Goal: Task Accomplishment & Management: Manage account settings

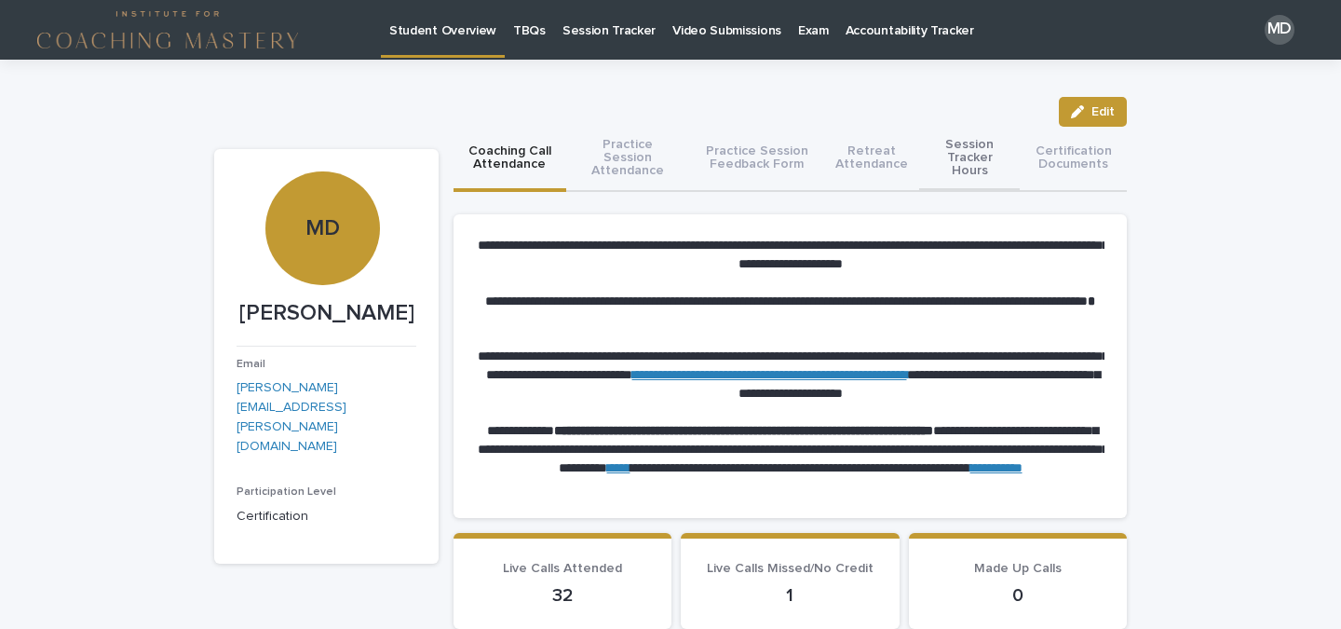
click at [970, 157] on button "Session Tracker Hours" at bounding box center [969, 159] width 101 height 65
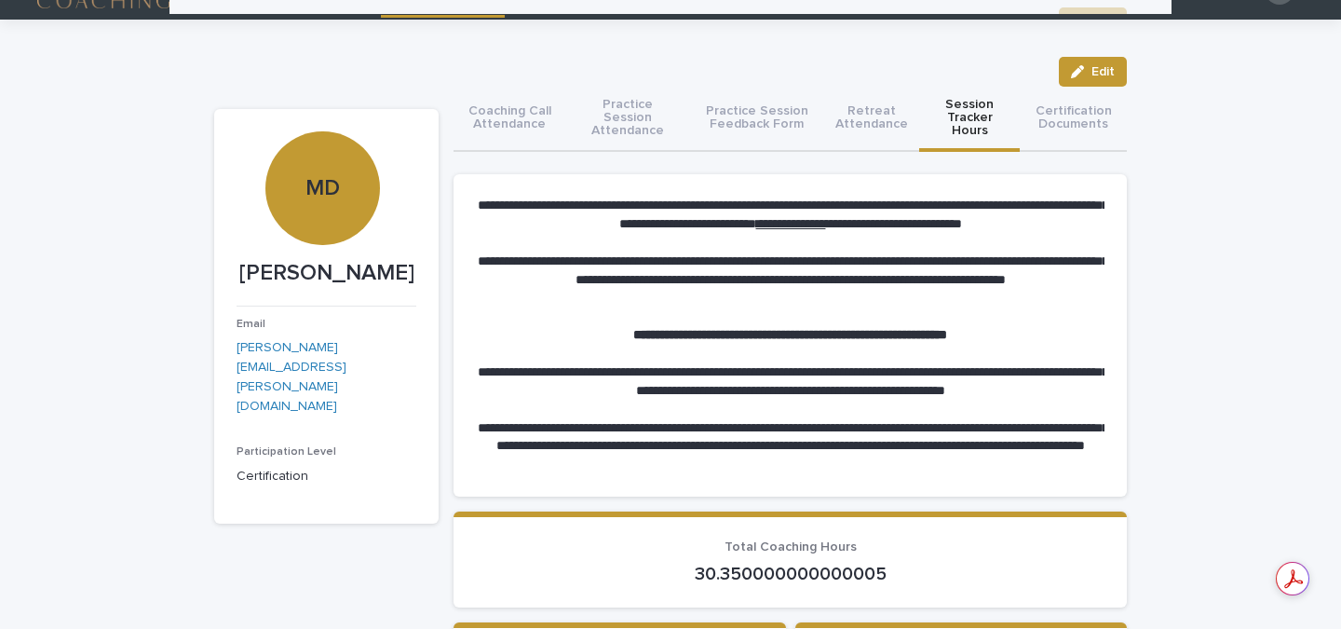
scroll to position [8, 0]
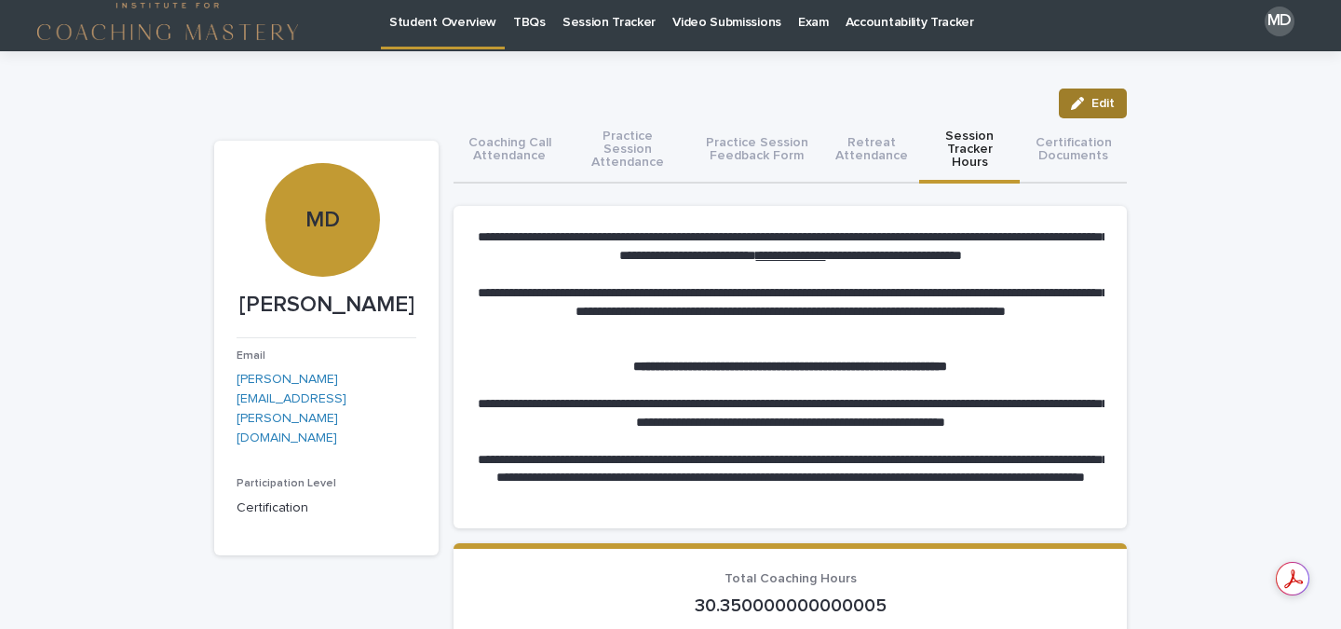
click at [1082, 112] on button "Edit" at bounding box center [1093, 103] width 68 height 30
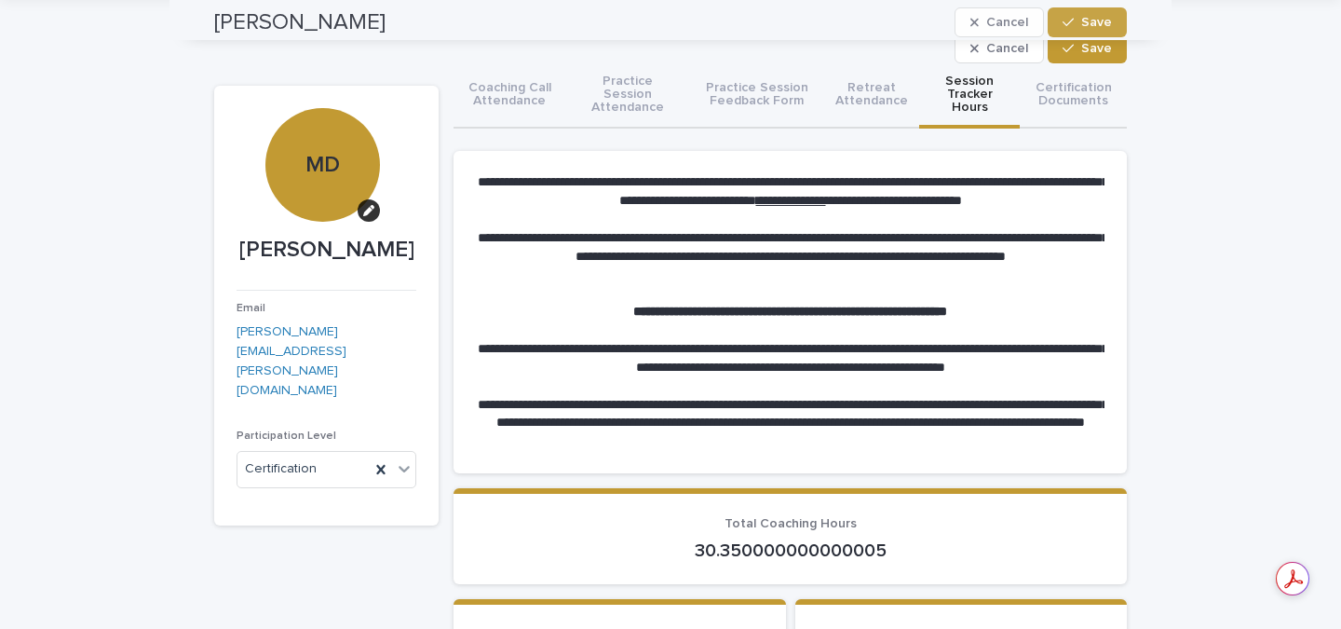
scroll to position [0, 0]
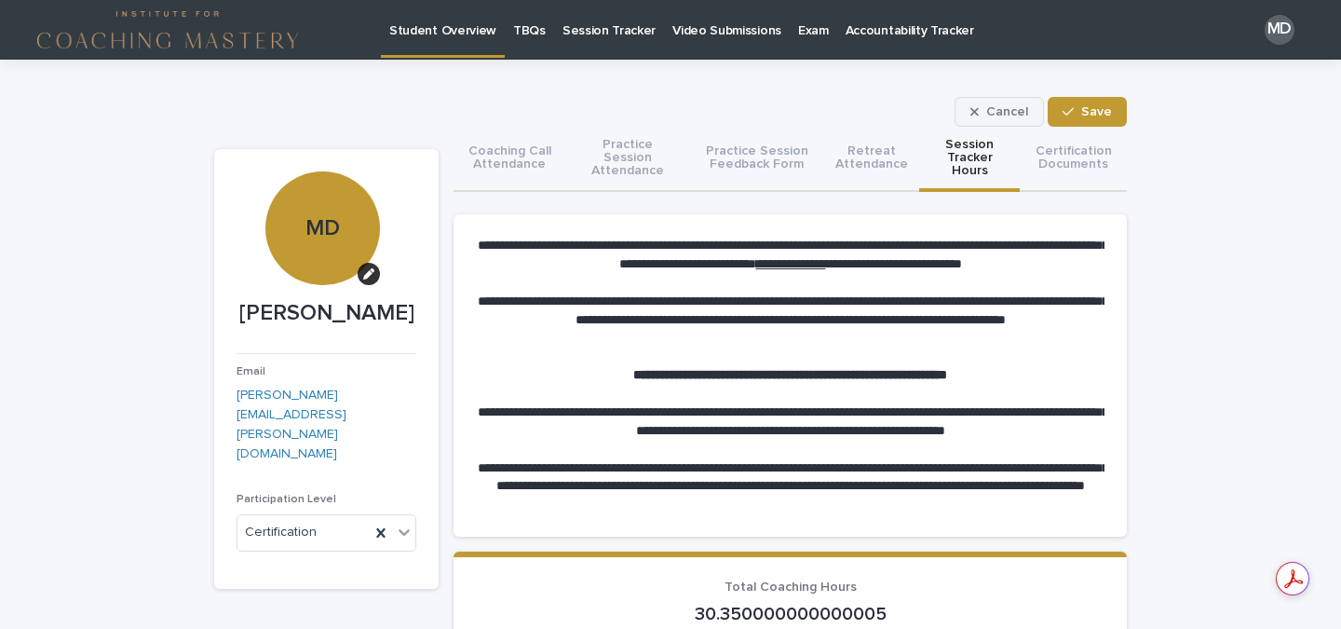
click at [983, 109] on div "button" at bounding box center [978, 111] width 16 height 13
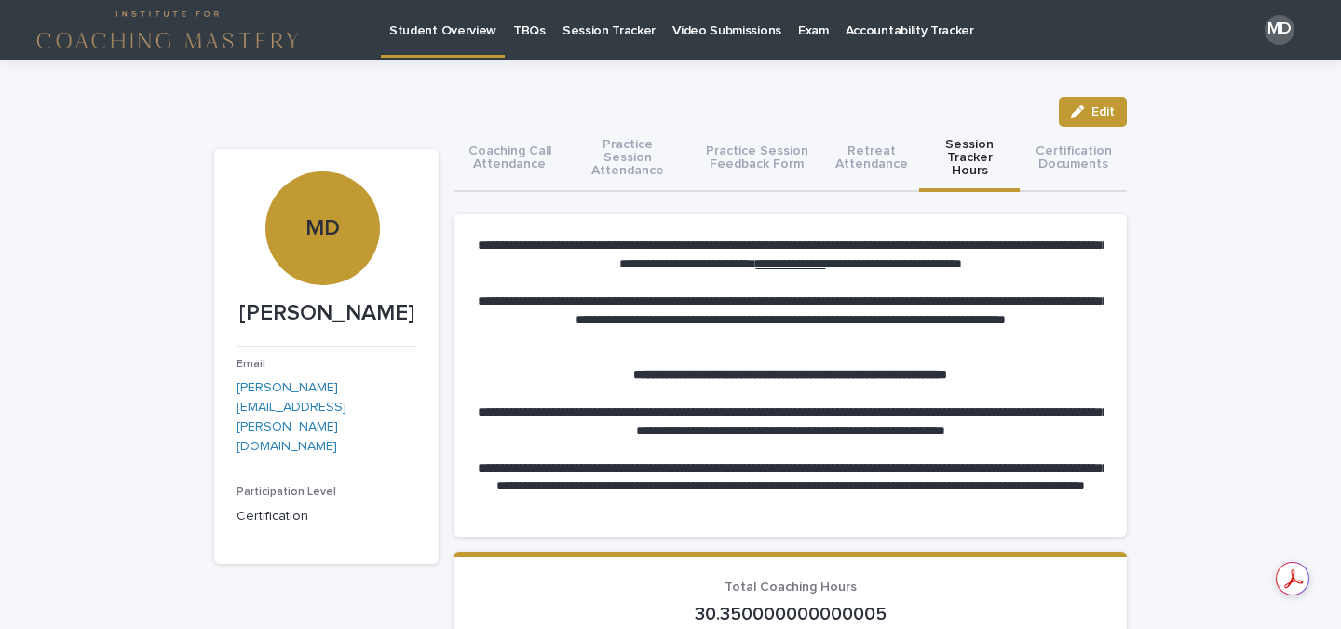
click at [590, 32] on p "Session Tracker" at bounding box center [609, 19] width 93 height 39
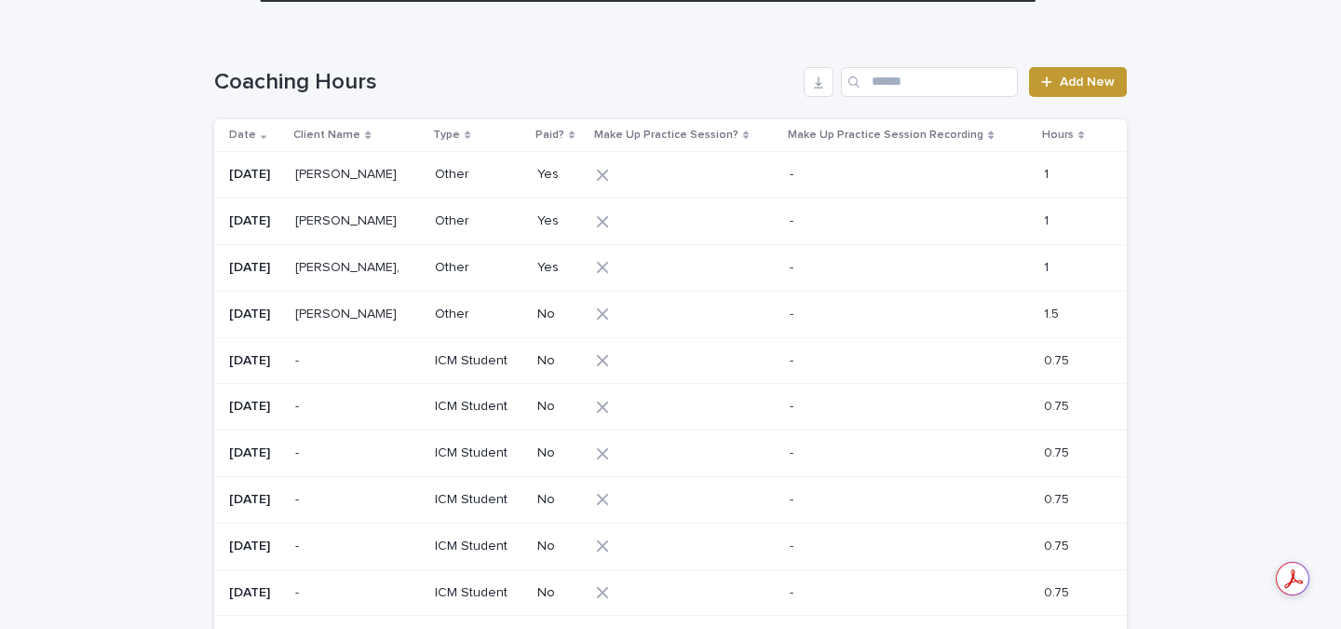
scroll to position [351, 0]
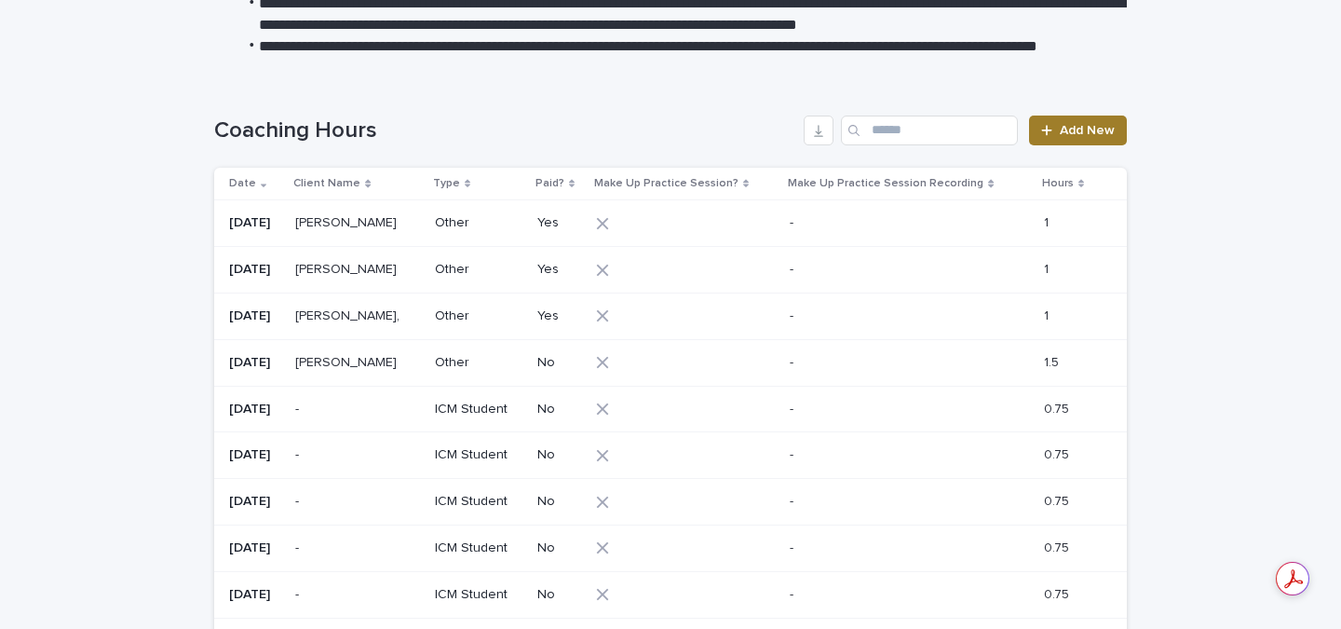
click at [1062, 132] on span "Add New" at bounding box center [1087, 130] width 55 height 13
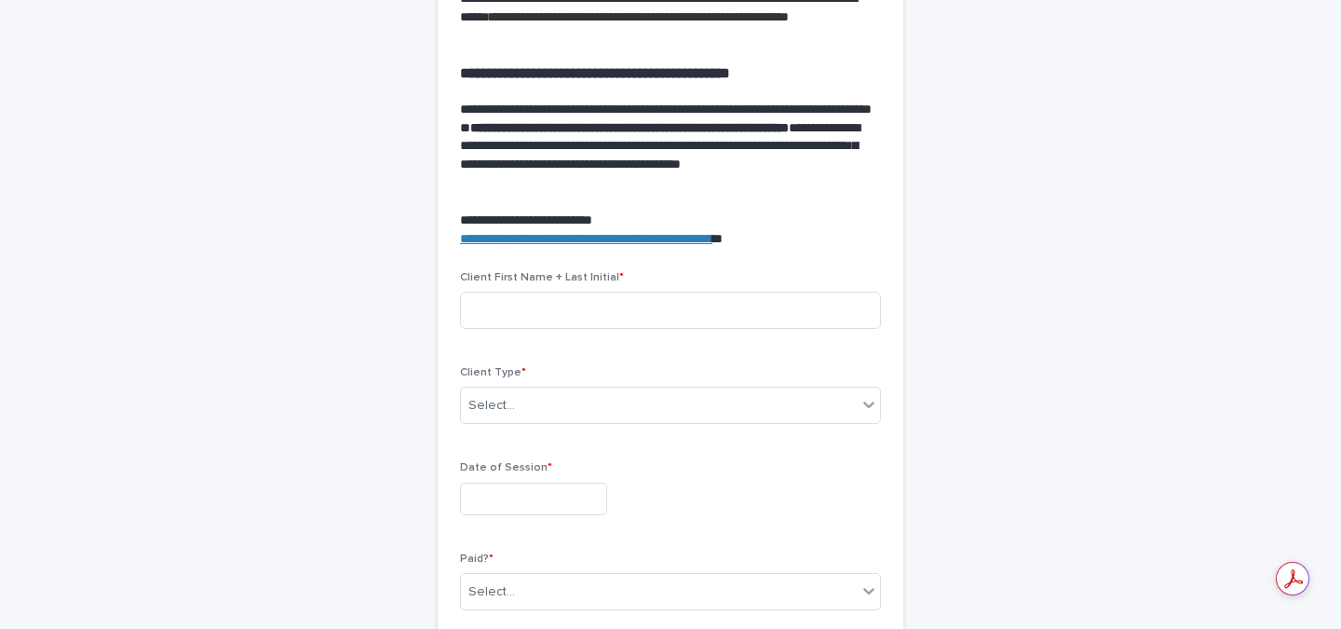
scroll to position [597, 0]
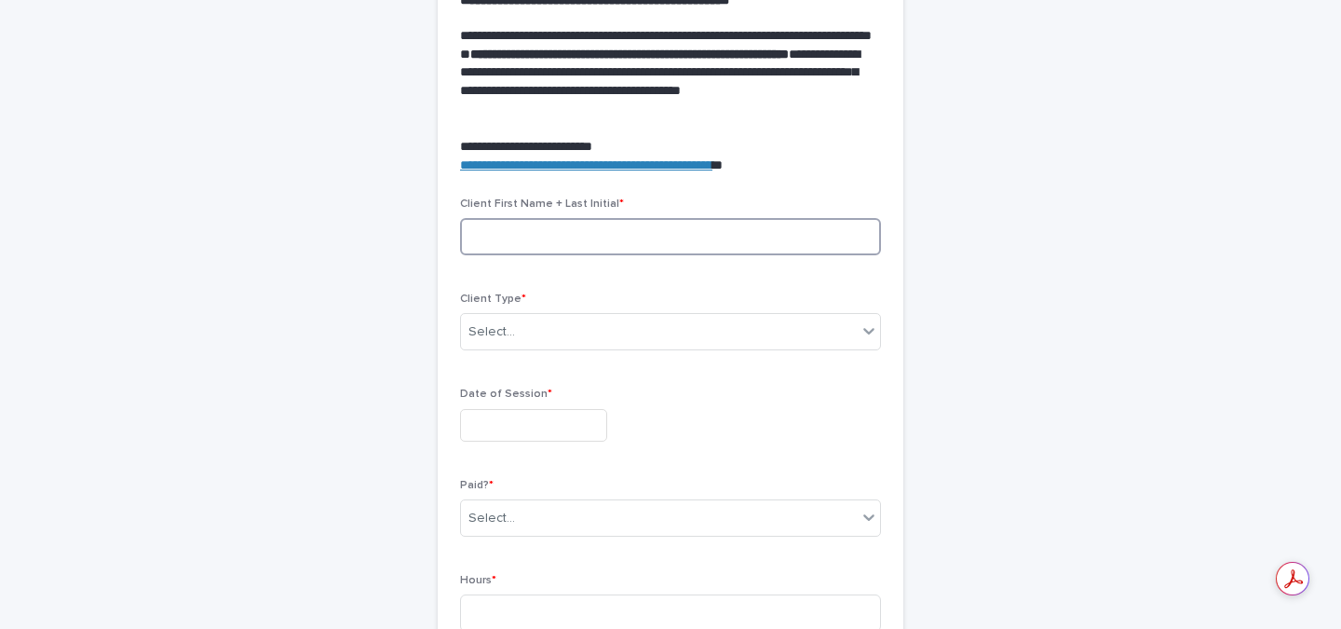
click at [533, 240] on input at bounding box center [670, 236] width 421 height 37
type input "******"
click at [535, 333] on div "Select..." at bounding box center [659, 332] width 396 height 31
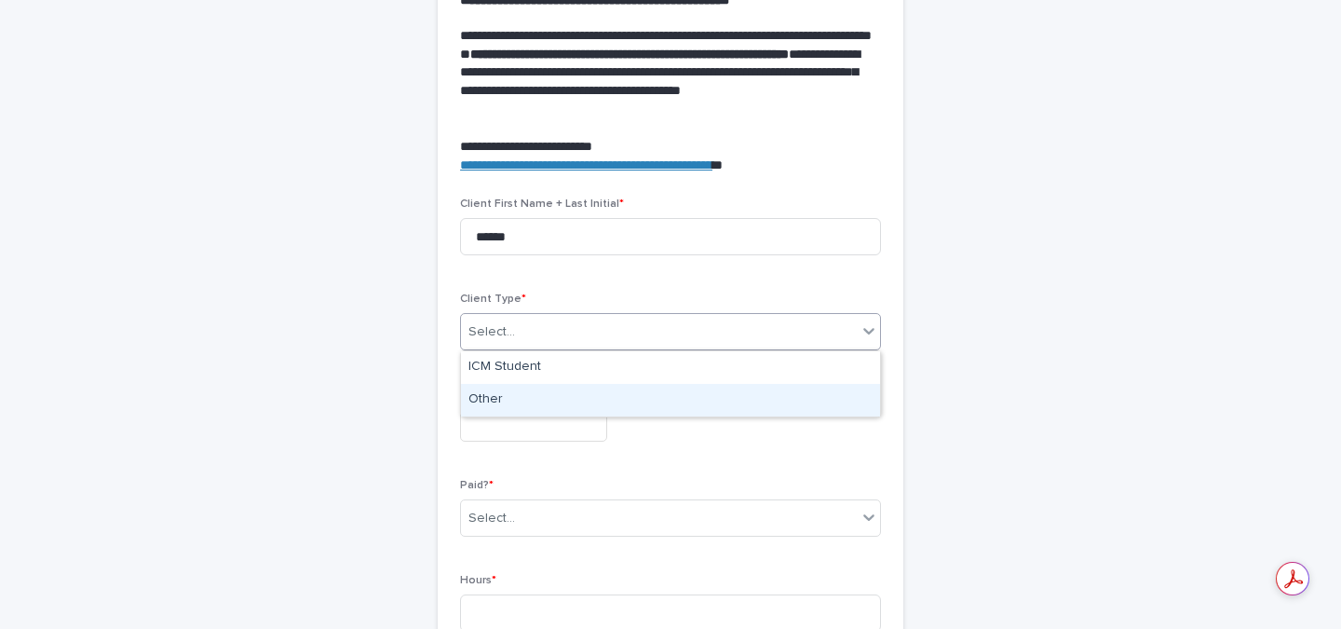
click at [520, 395] on div "Other" at bounding box center [670, 400] width 419 height 33
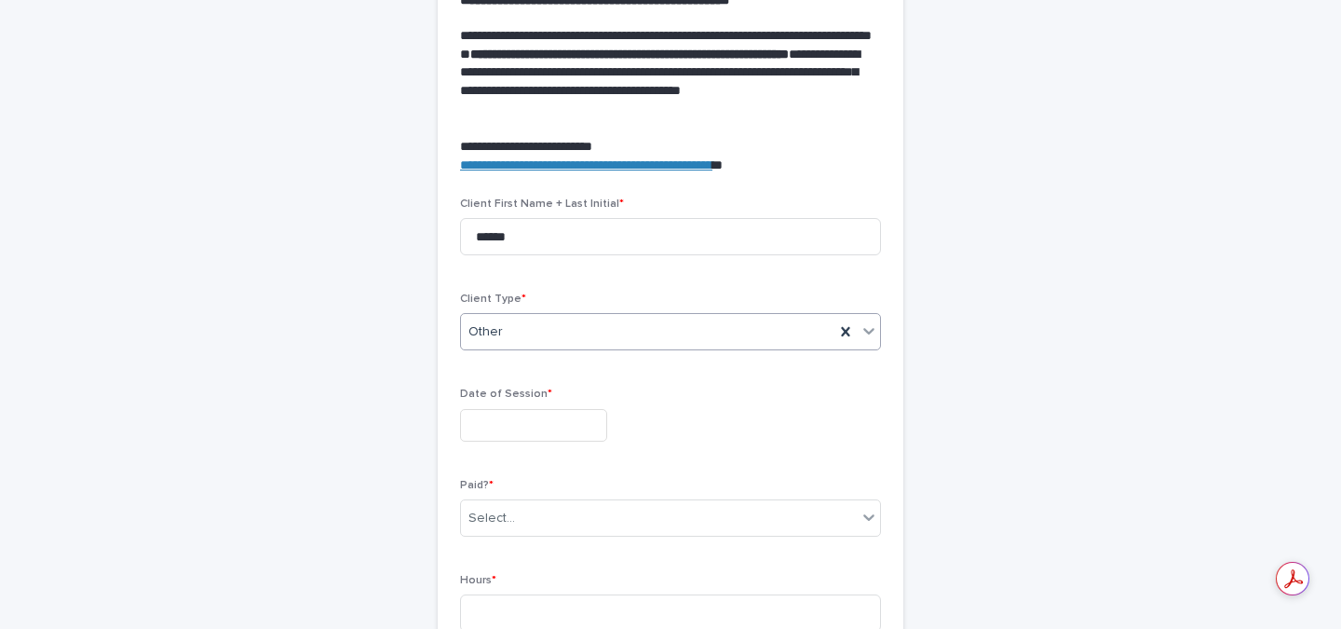
click at [509, 425] on input "text" at bounding box center [533, 425] width 147 height 33
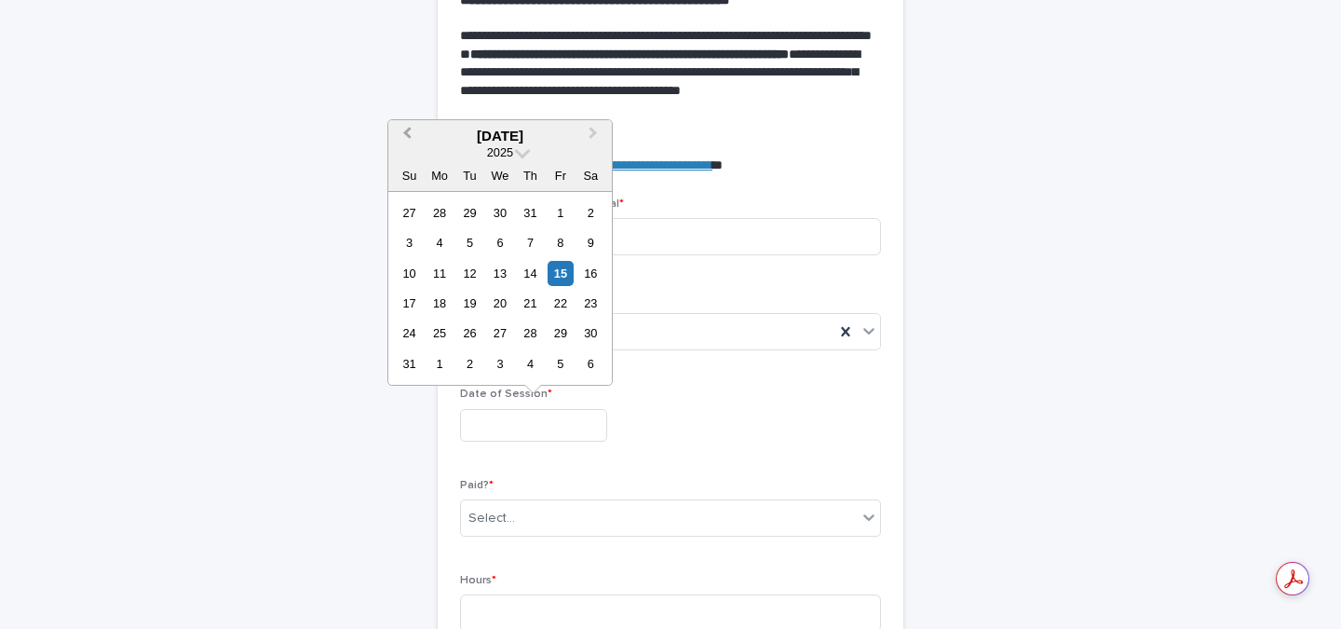
click at [407, 131] on span "Previous Month" at bounding box center [407, 135] width 0 height 25
click at [437, 301] on div "21" at bounding box center [439, 303] width 25 height 25
type input "**********"
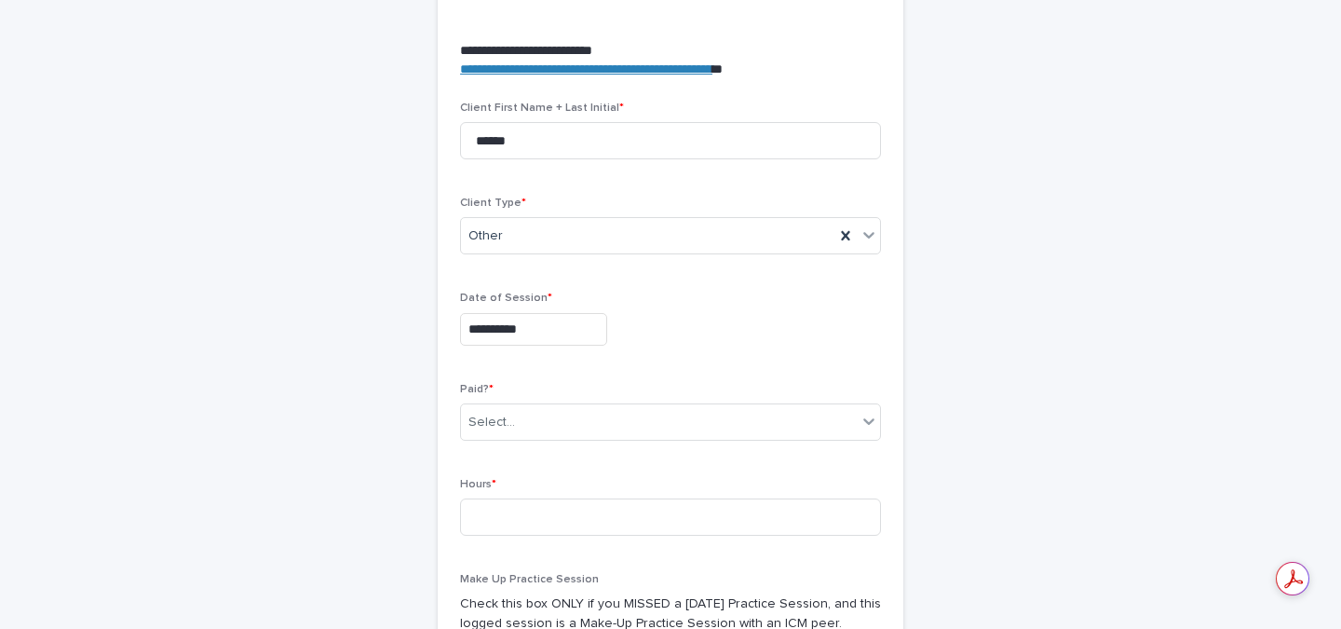
scroll to position [698, 0]
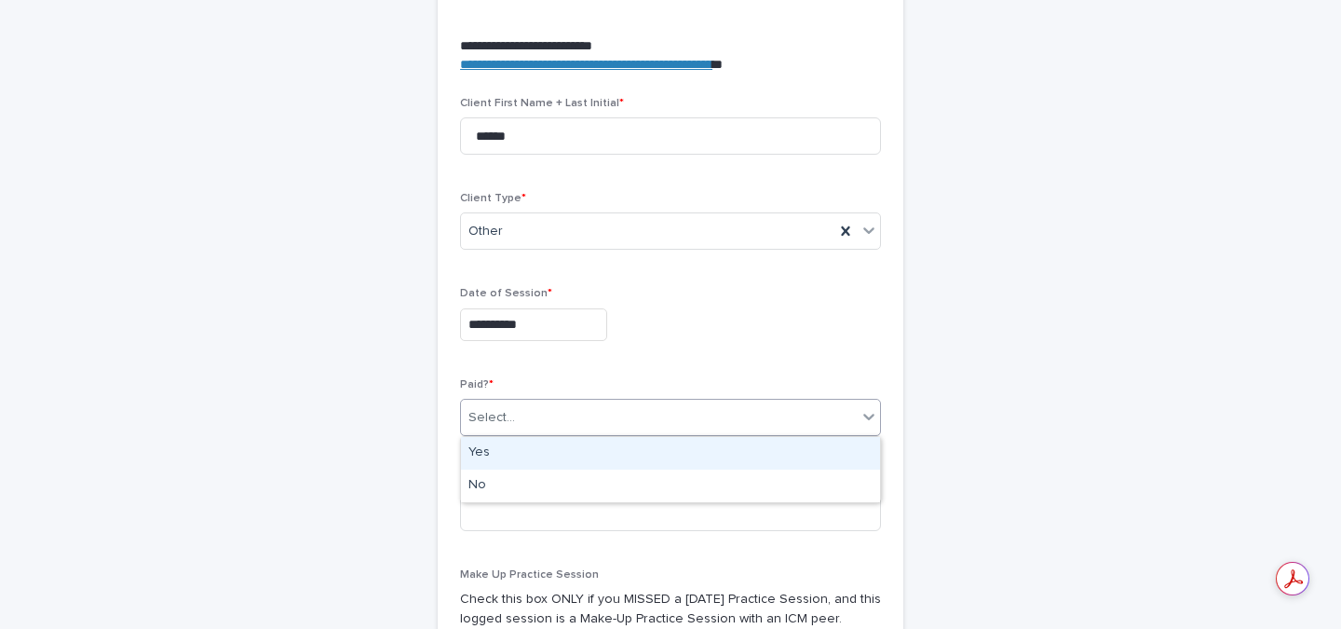
click at [507, 421] on div "Select..." at bounding box center [491, 418] width 47 height 20
click at [493, 461] on div "Yes" at bounding box center [670, 453] width 419 height 33
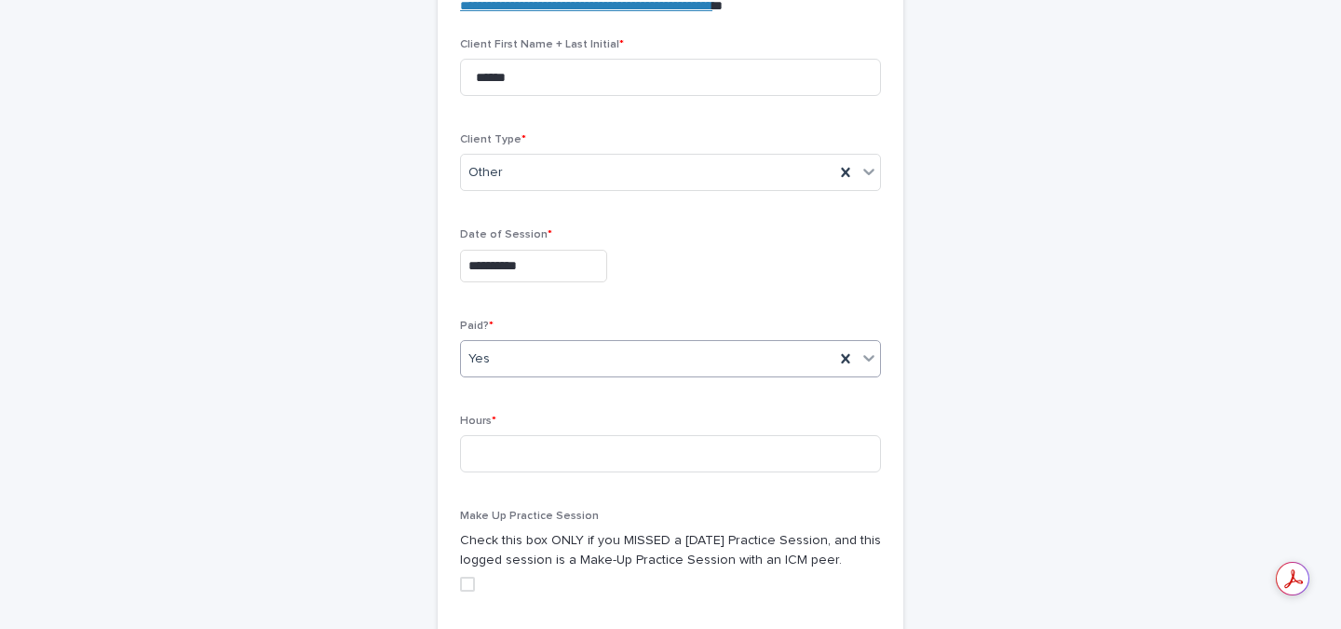
scroll to position [766, 0]
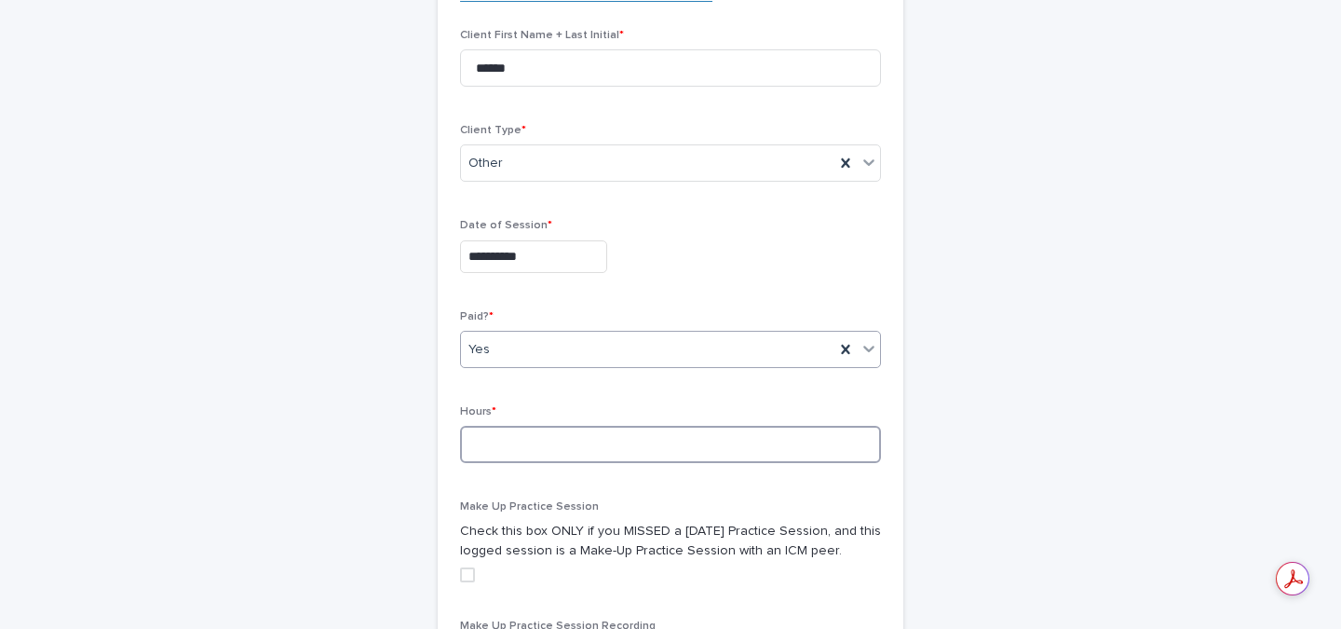
click at [495, 450] on input at bounding box center [670, 444] width 421 height 37
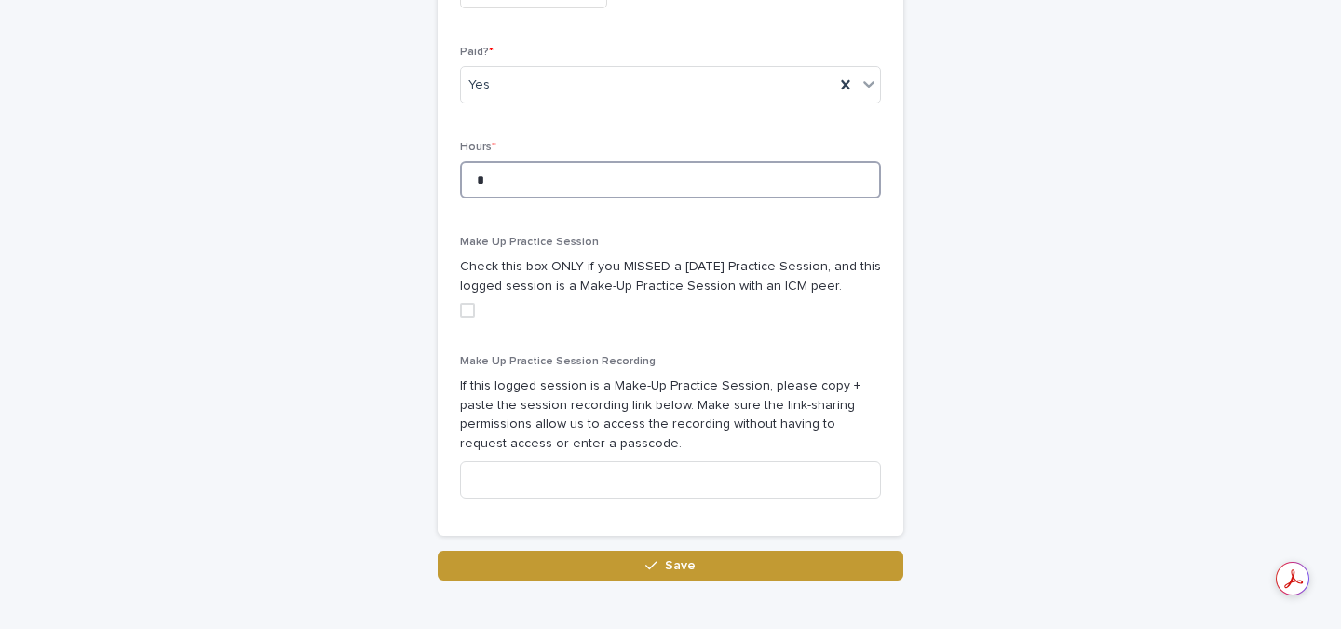
scroll to position [1058, 0]
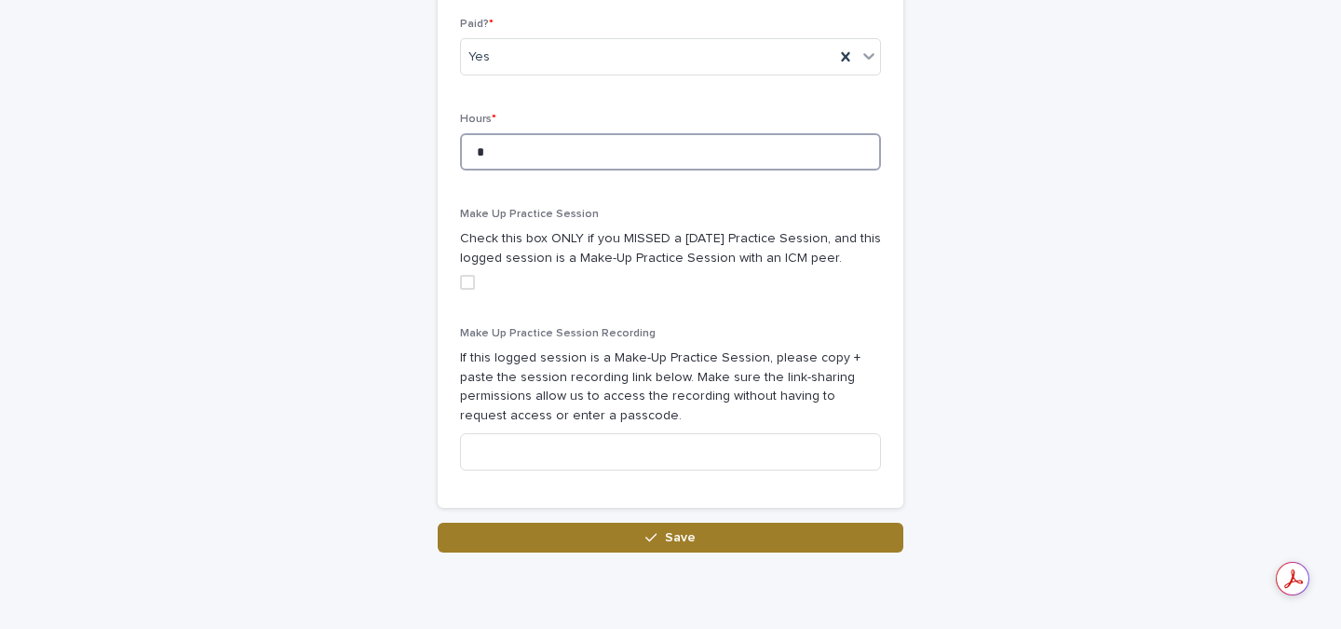
type input "*"
click at [630, 536] on button "Save" at bounding box center [671, 537] width 466 height 30
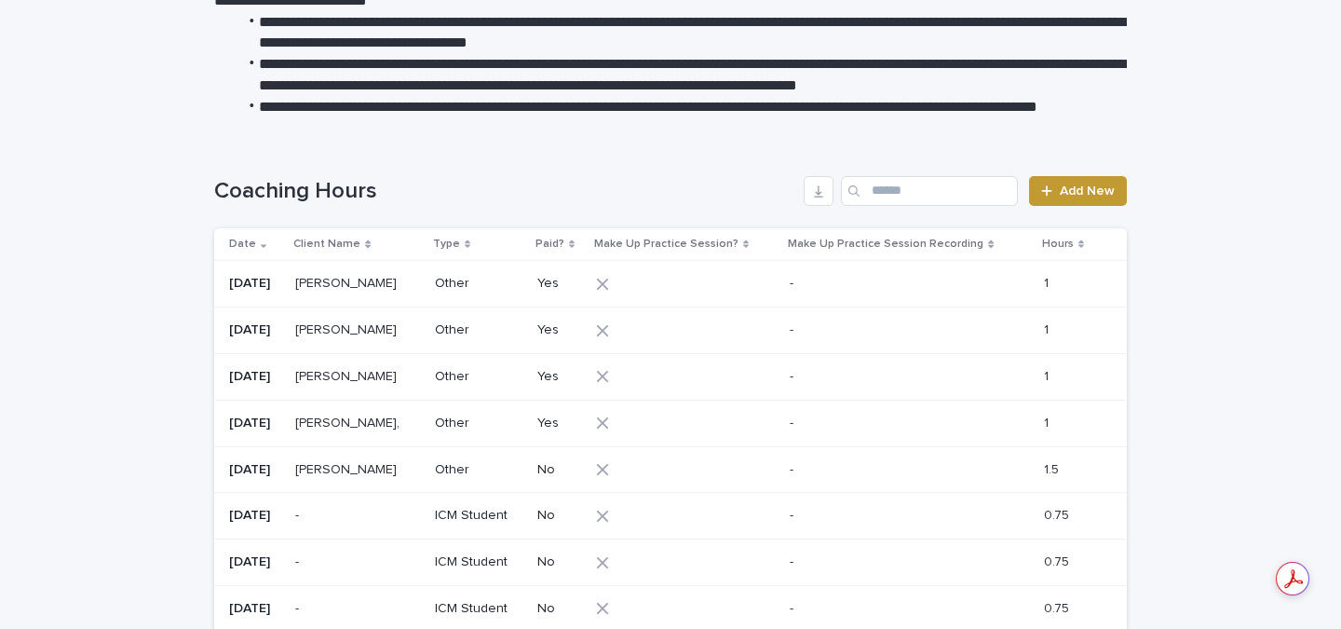
scroll to position [303, 0]
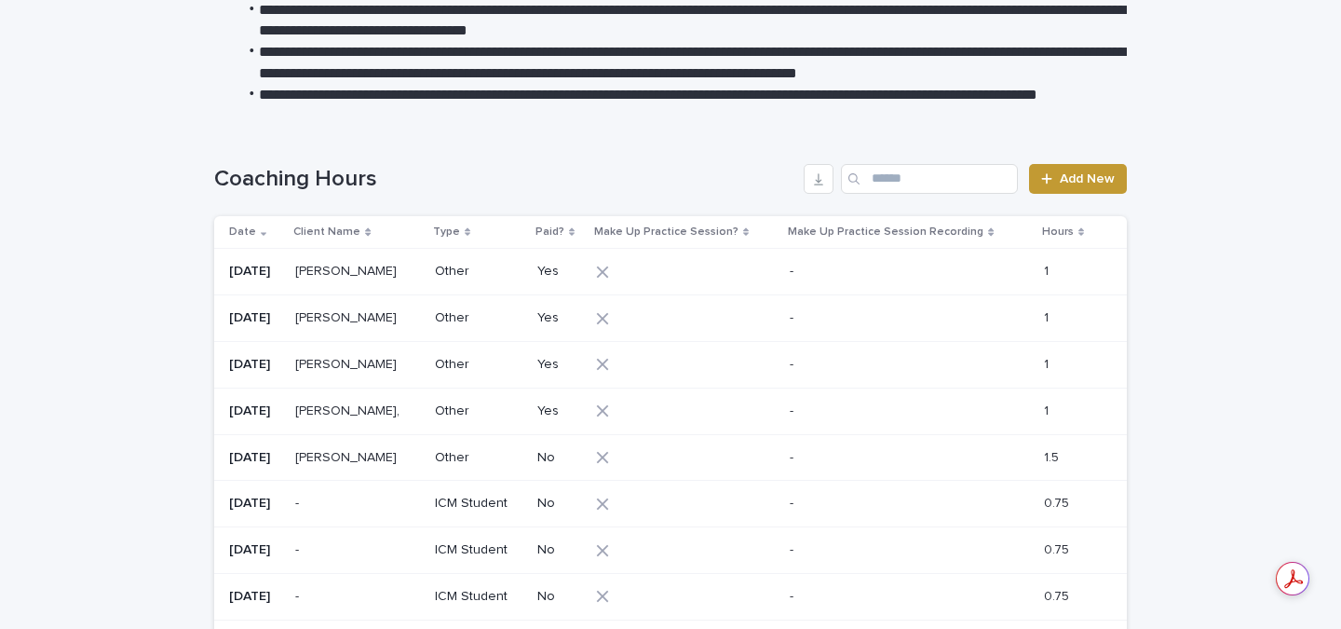
click at [355, 451] on p "[PERSON_NAME]" at bounding box center [347, 456] width 105 height 20
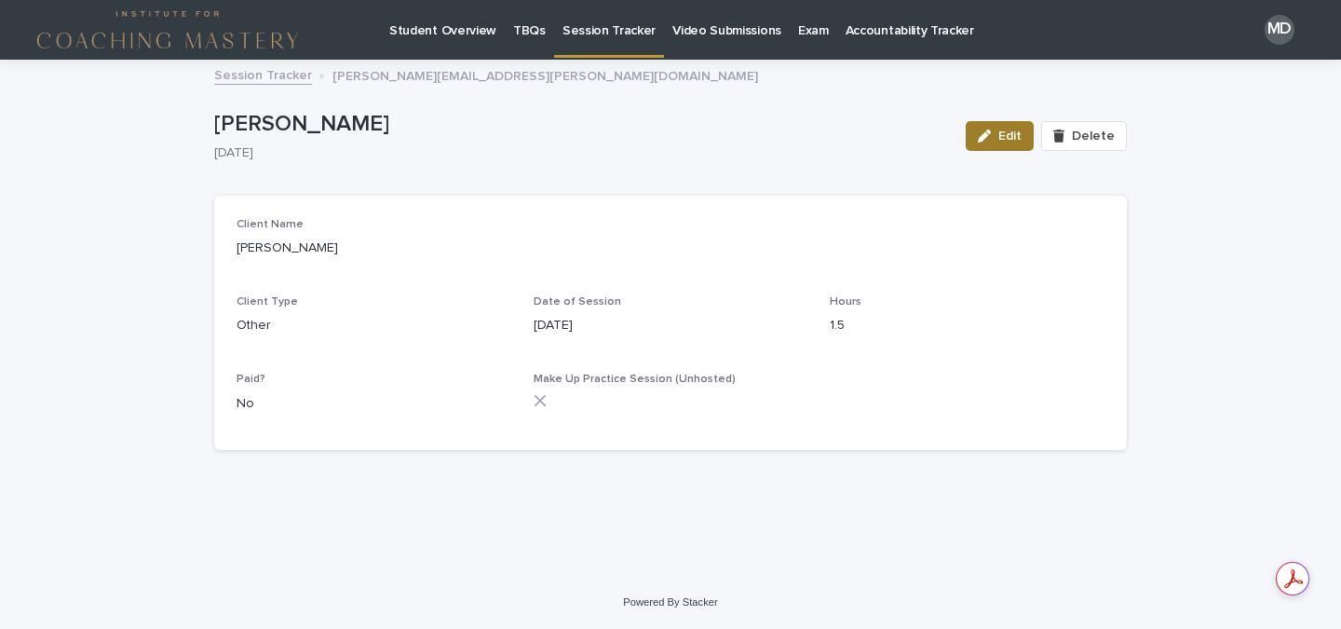
click at [988, 128] on button "Edit" at bounding box center [1000, 136] width 68 height 30
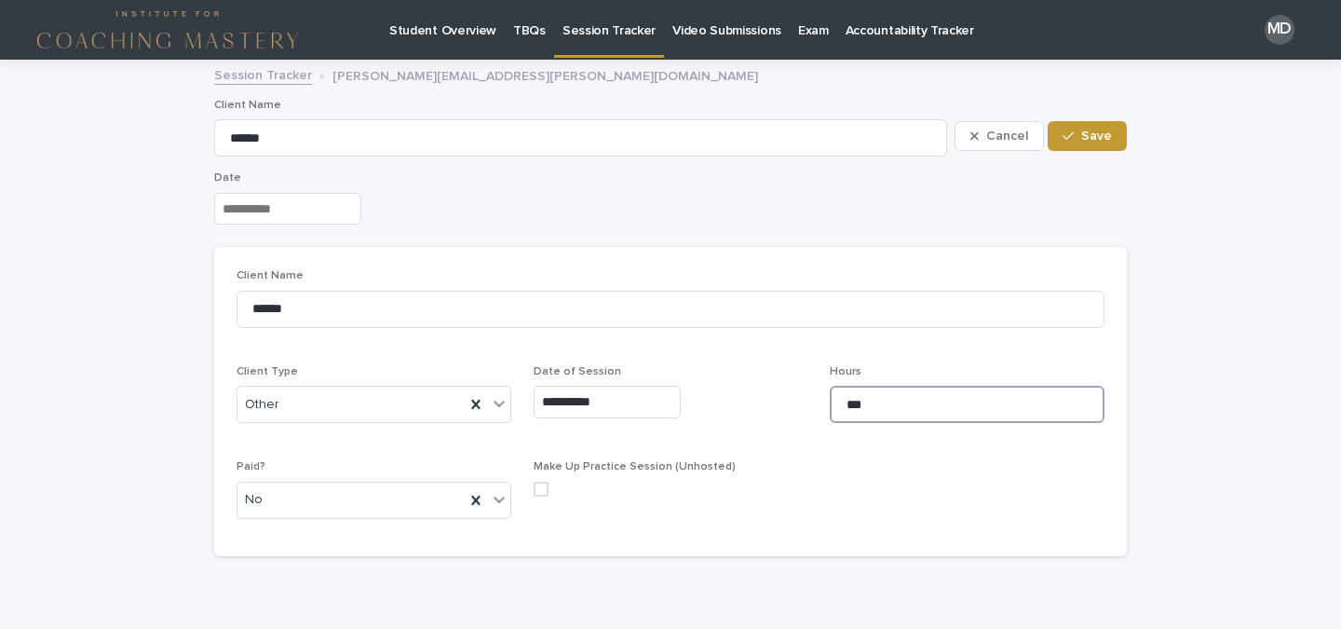
click at [861, 403] on input "***" at bounding box center [967, 404] width 275 height 37
type input "*"
click at [1098, 132] on span "Save" at bounding box center [1096, 135] width 31 height 13
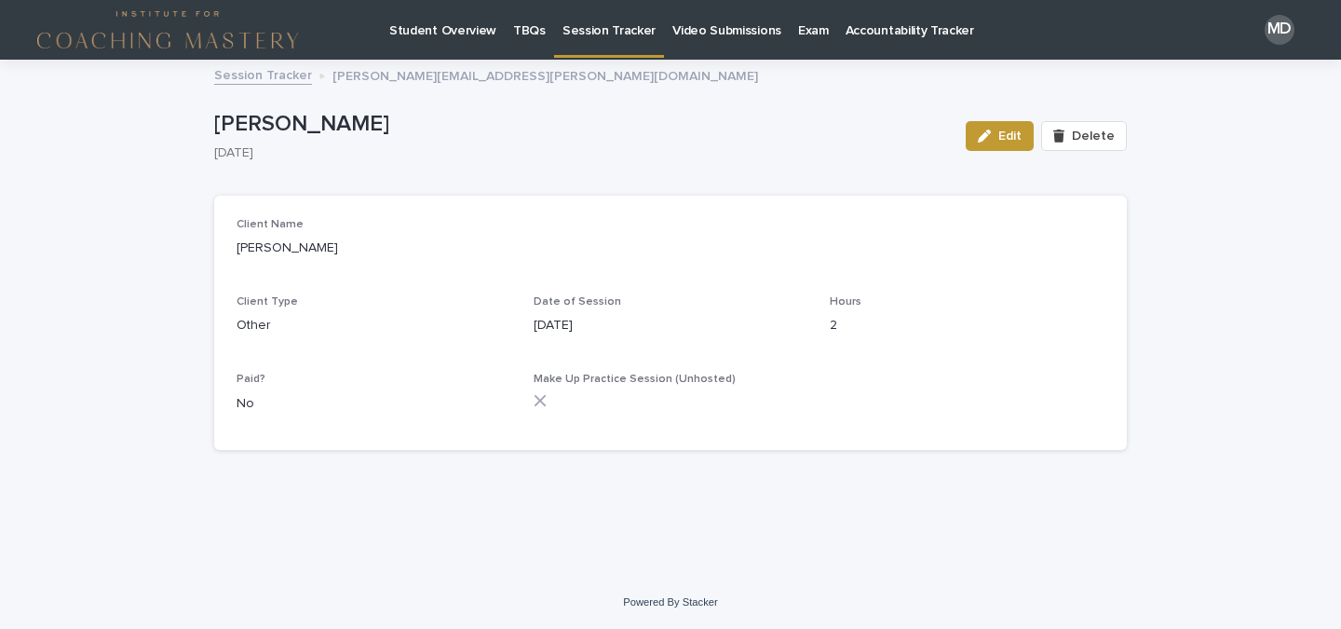
click at [617, 29] on p "Session Tracker" at bounding box center [609, 19] width 93 height 39
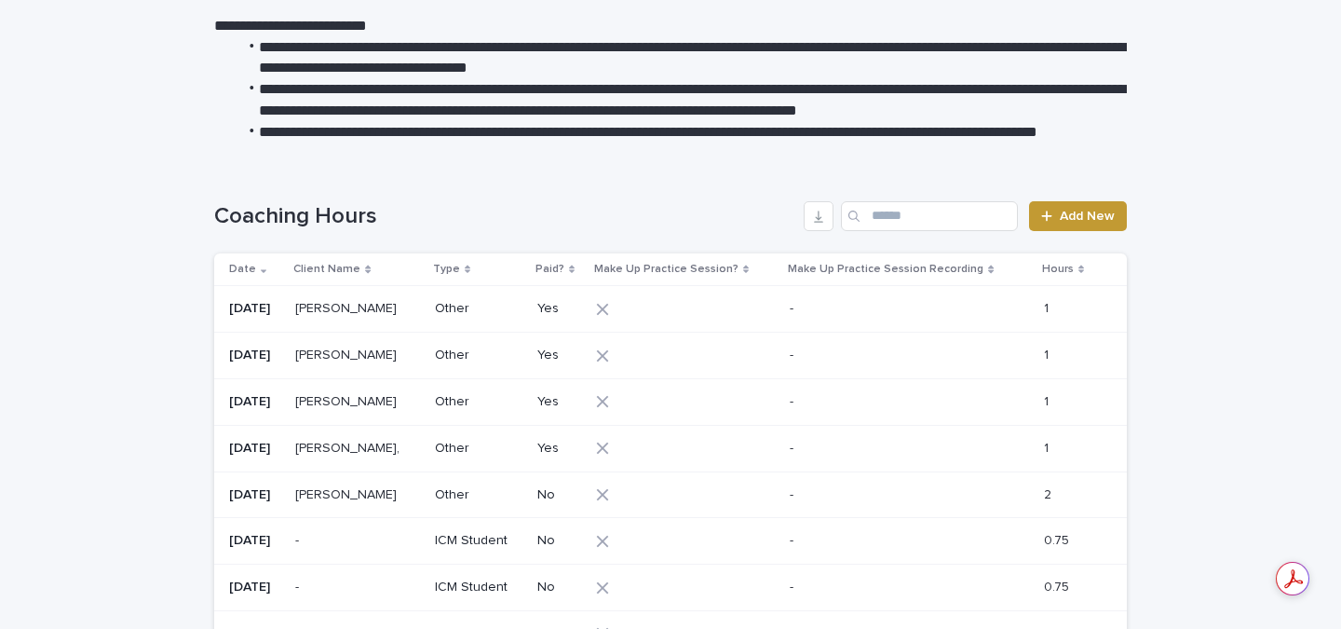
scroll to position [262, 0]
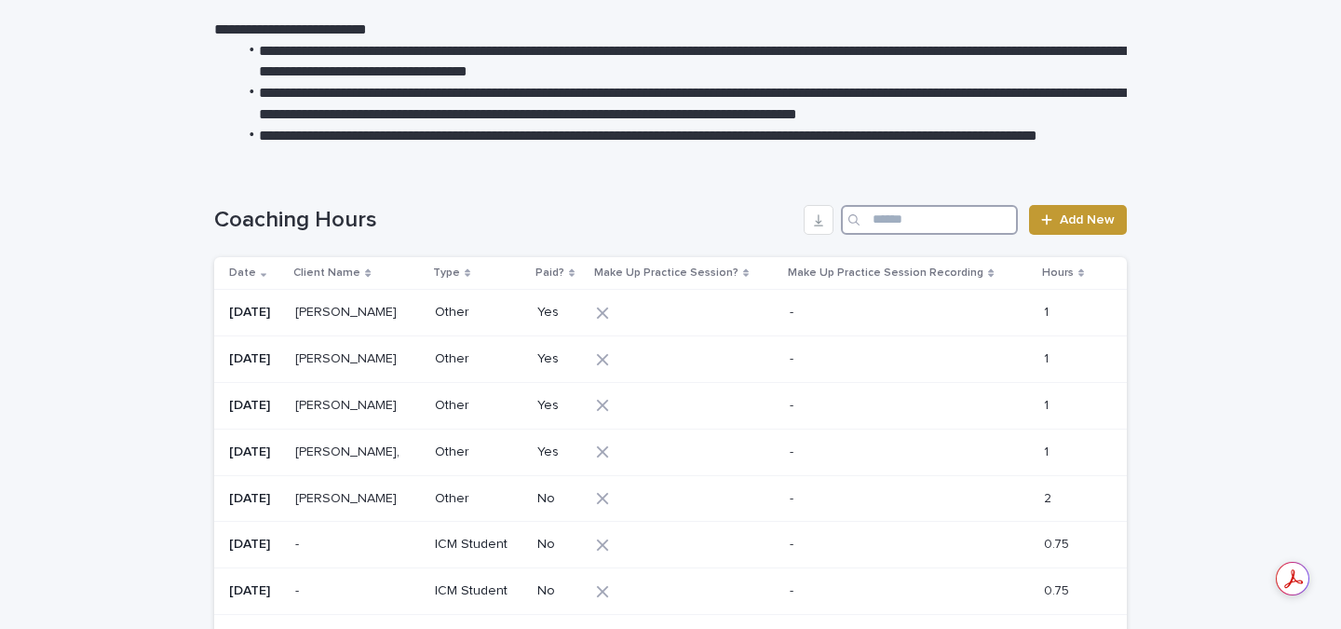
click at [954, 218] on input "Search" at bounding box center [929, 220] width 177 height 30
click at [1059, 223] on div at bounding box center [1050, 219] width 19 height 13
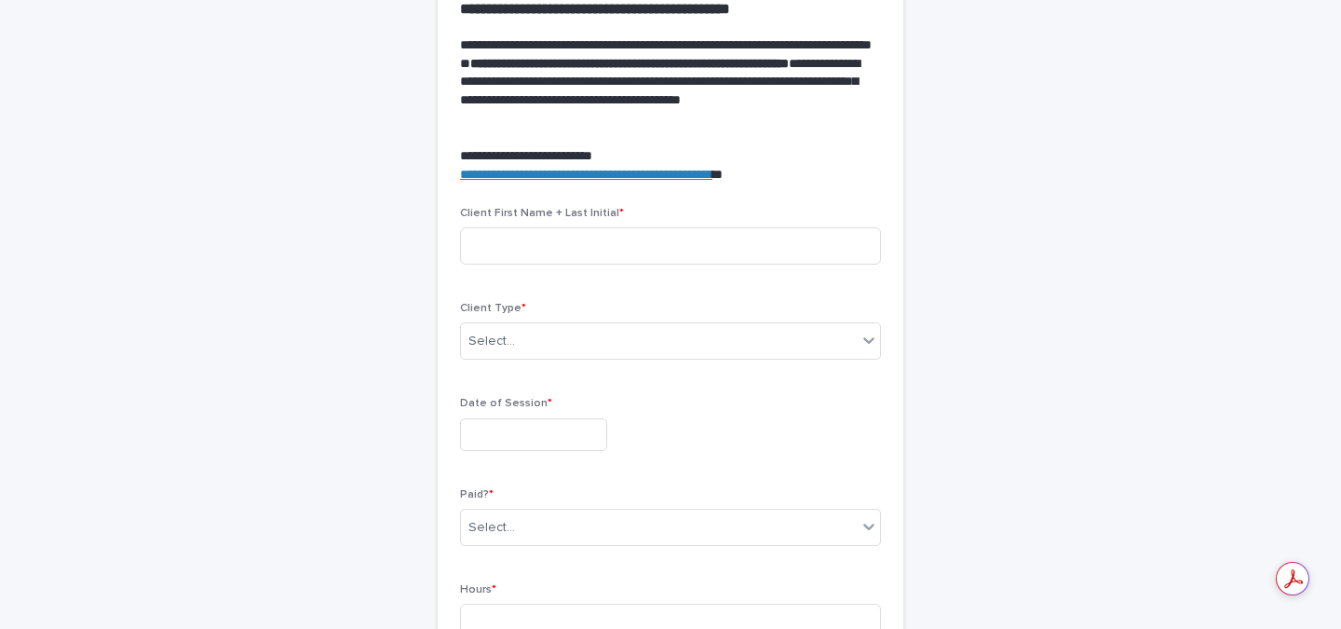
scroll to position [589, 0]
click at [643, 223] on div "Client First Name + Last Initial *" at bounding box center [670, 242] width 421 height 73
click at [641, 227] on input at bounding box center [670, 244] width 421 height 37
type input "******"
click at [548, 338] on div "Select..." at bounding box center [659, 340] width 396 height 31
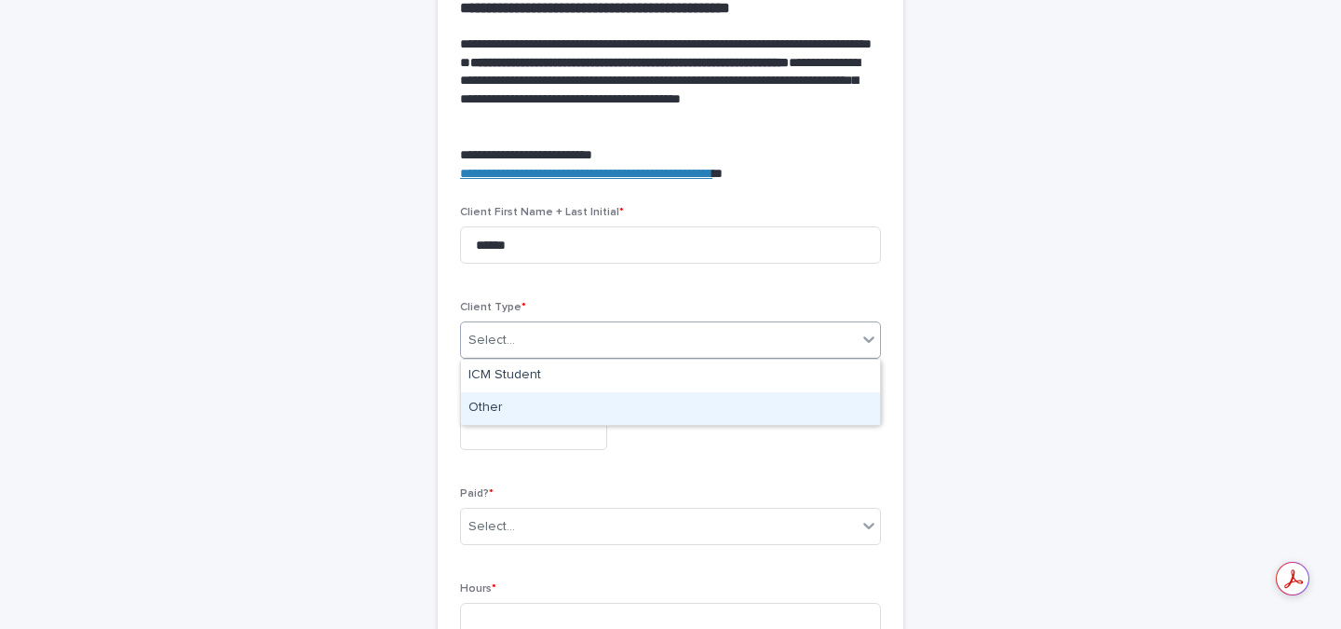
click at [516, 400] on div "Other" at bounding box center [670, 408] width 419 height 33
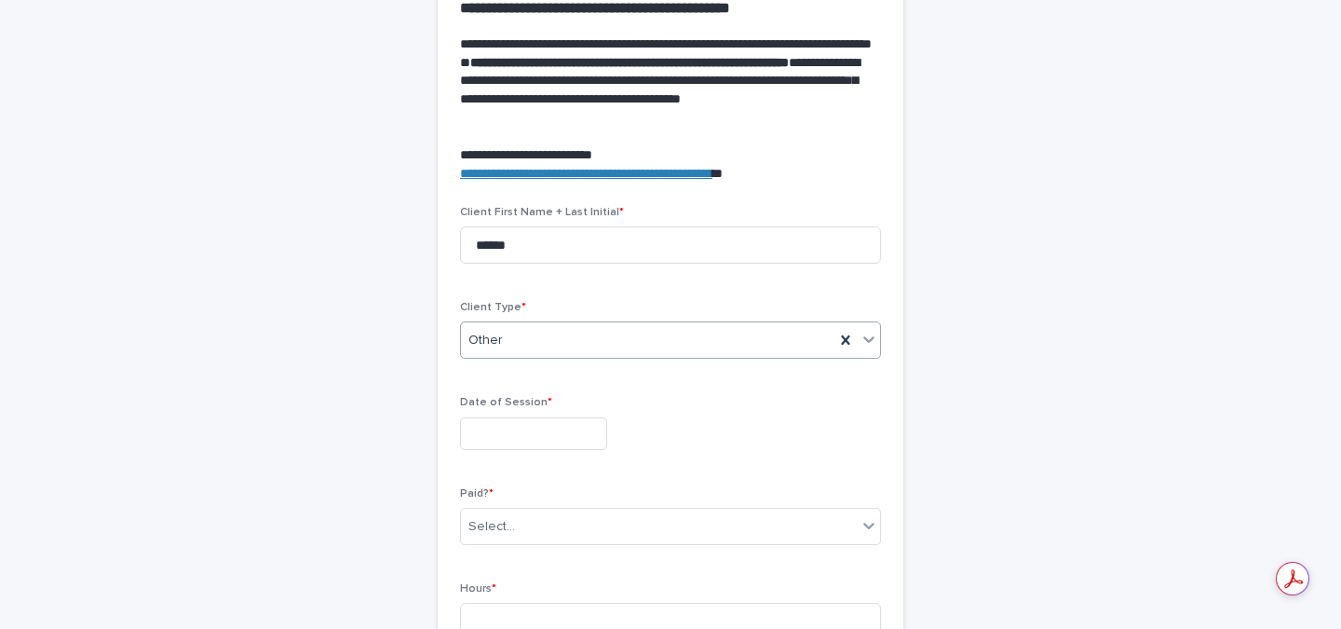
click at [511, 432] on input "text" at bounding box center [533, 433] width 147 height 33
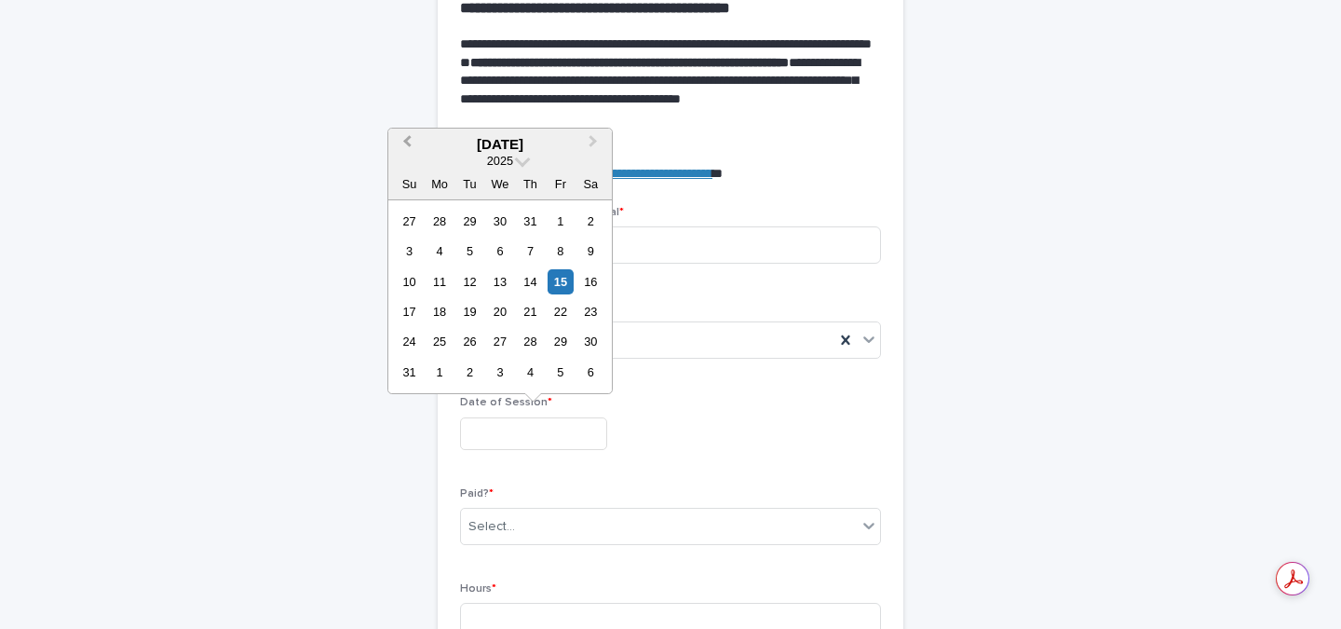
click at [403, 142] on button "Previous Month" at bounding box center [405, 145] width 30 height 30
click at [438, 338] on div "28" at bounding box center [439, 341] width 25 height 25
type input "**********"
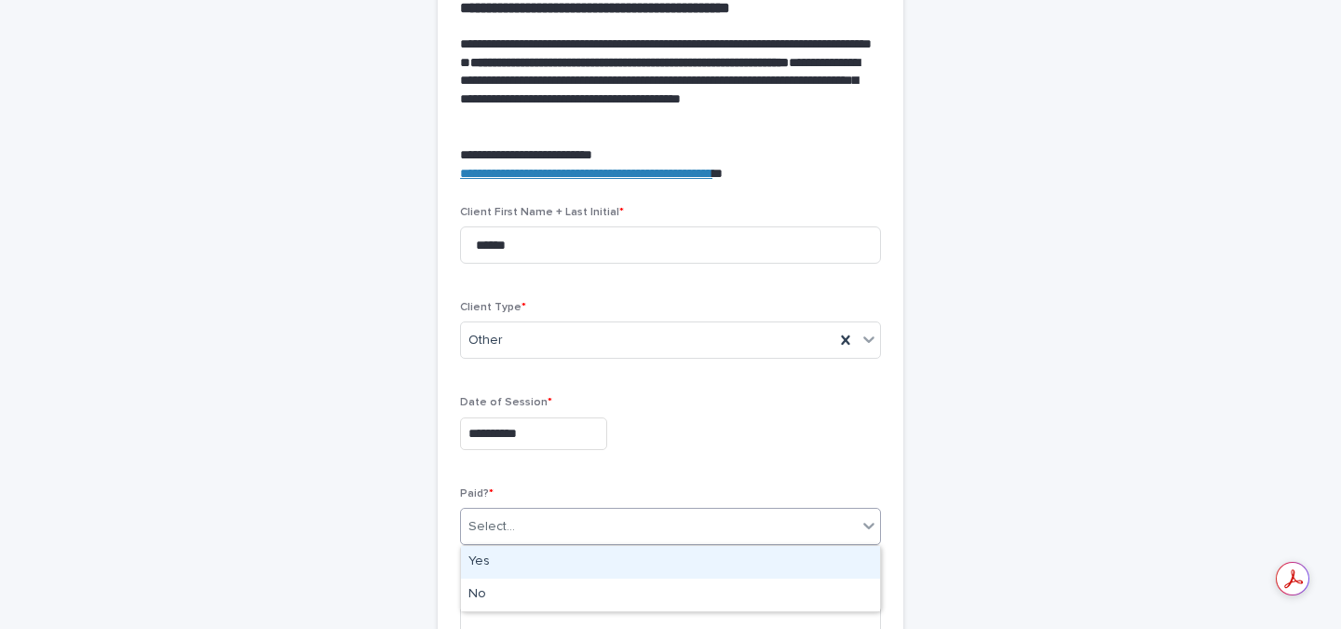
click at [495, 529] on div "Select..." at bounding box center [491, 527] width 47 height 20
click at [489, 558] on div "Yes" at bounding box center [670, 562] width 419 height 33
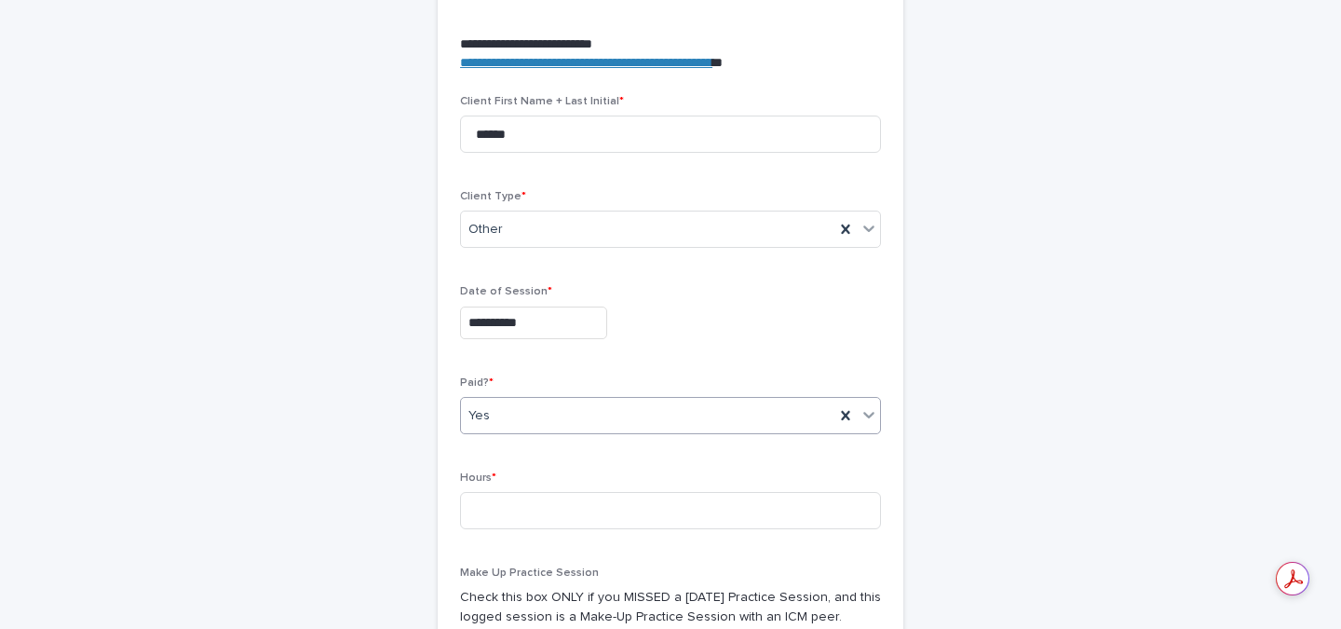
scroll to position [704, 0]
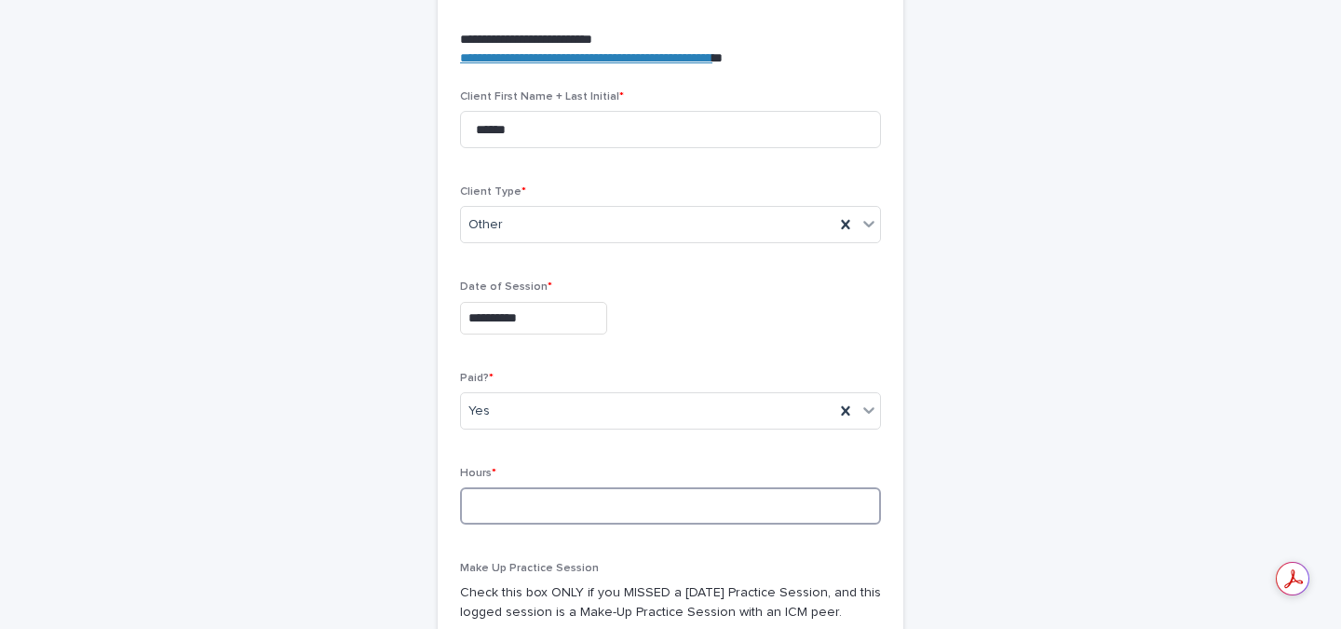
click at [508, 512] on input at bounding box center [670, 505] width 421 height 37
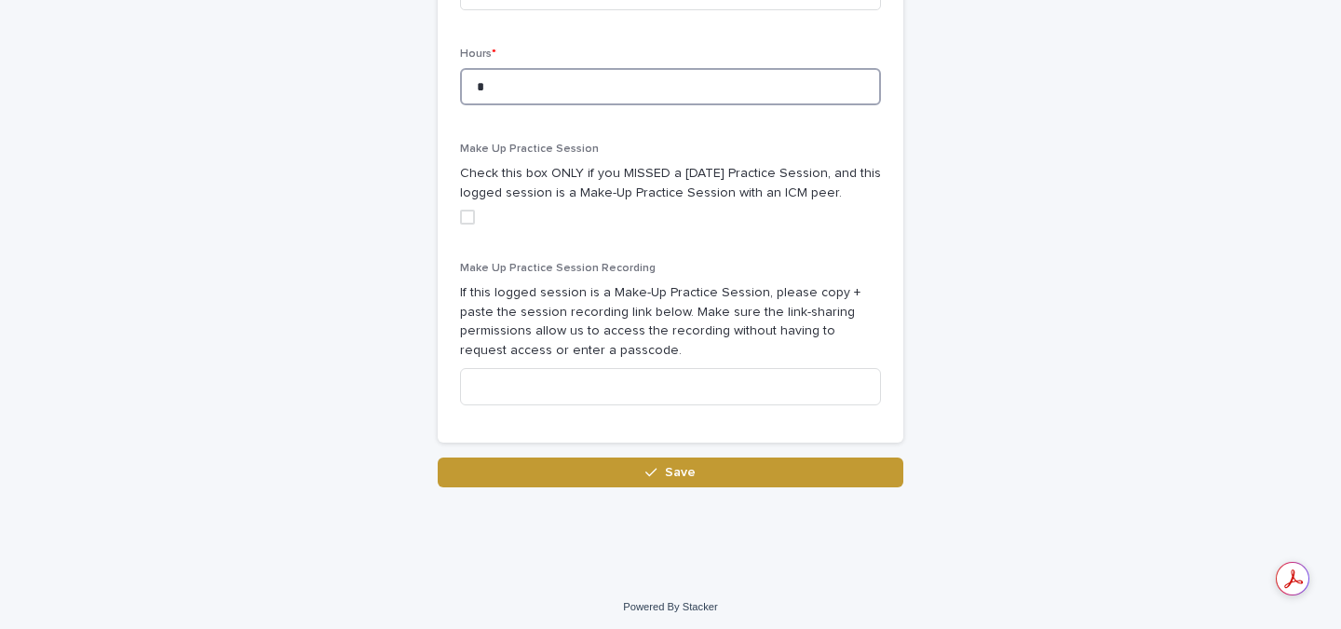
scroll to position [1125, 0]
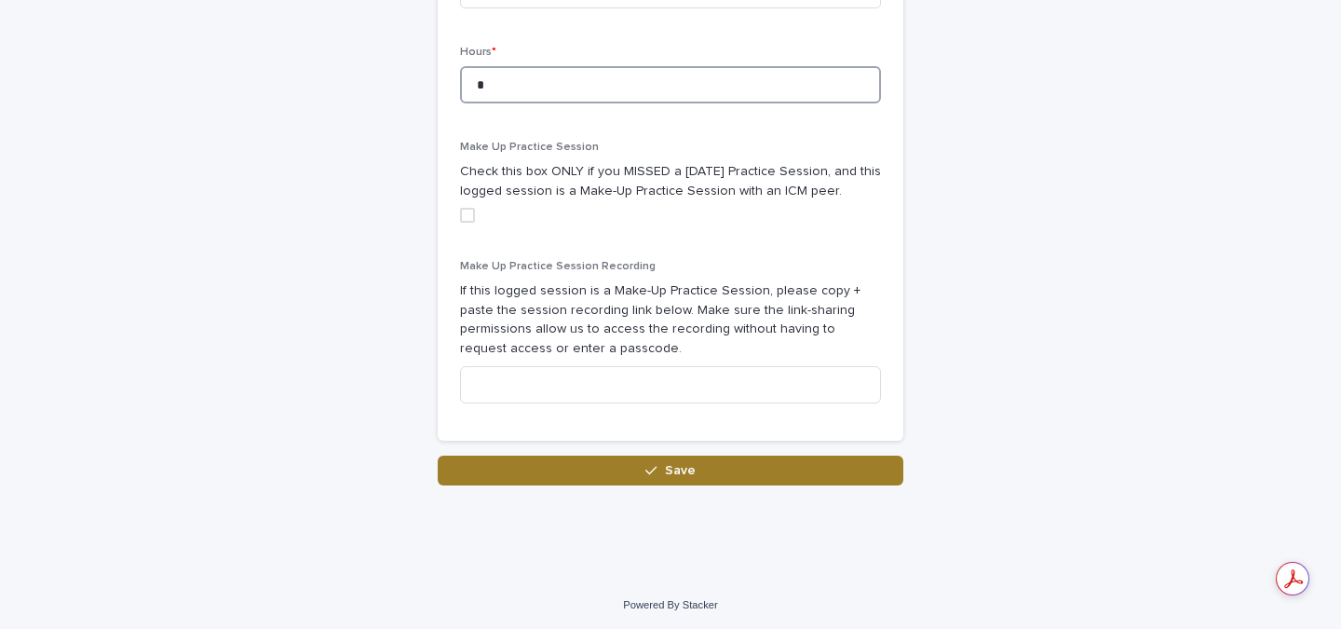
type input "*"
click at [716, 467] on button "Save" at bounding box center [671, 470] width 466 height 30
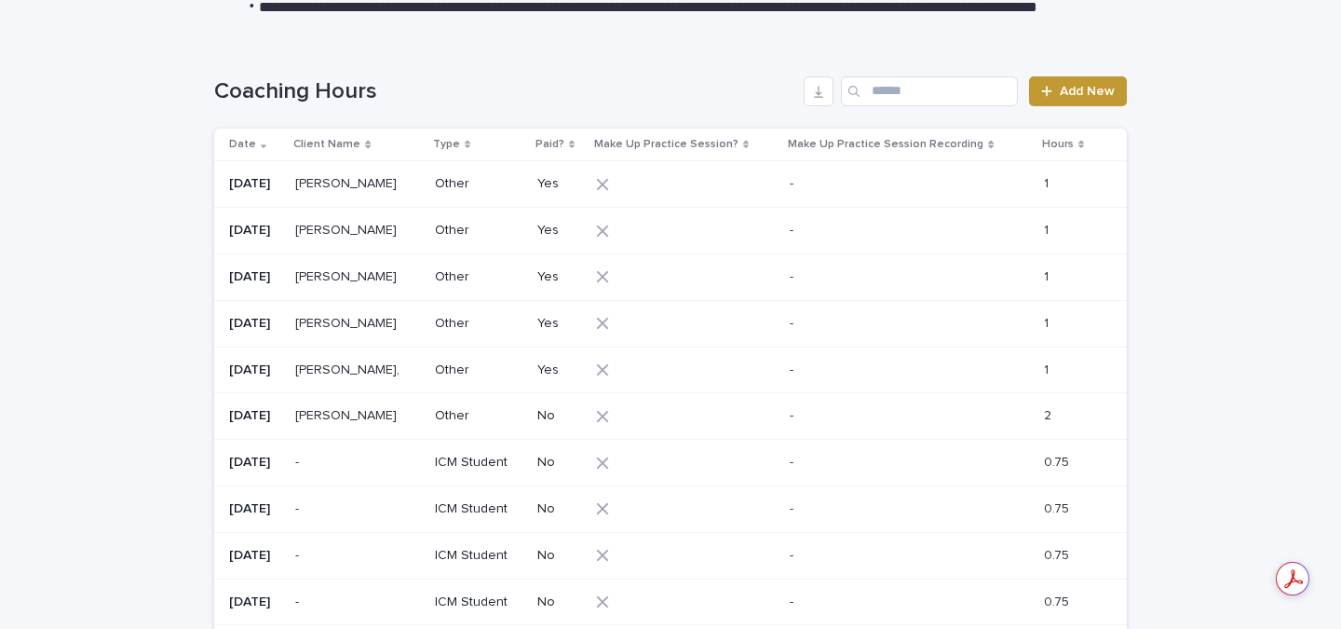
scroll to position [354, 0]
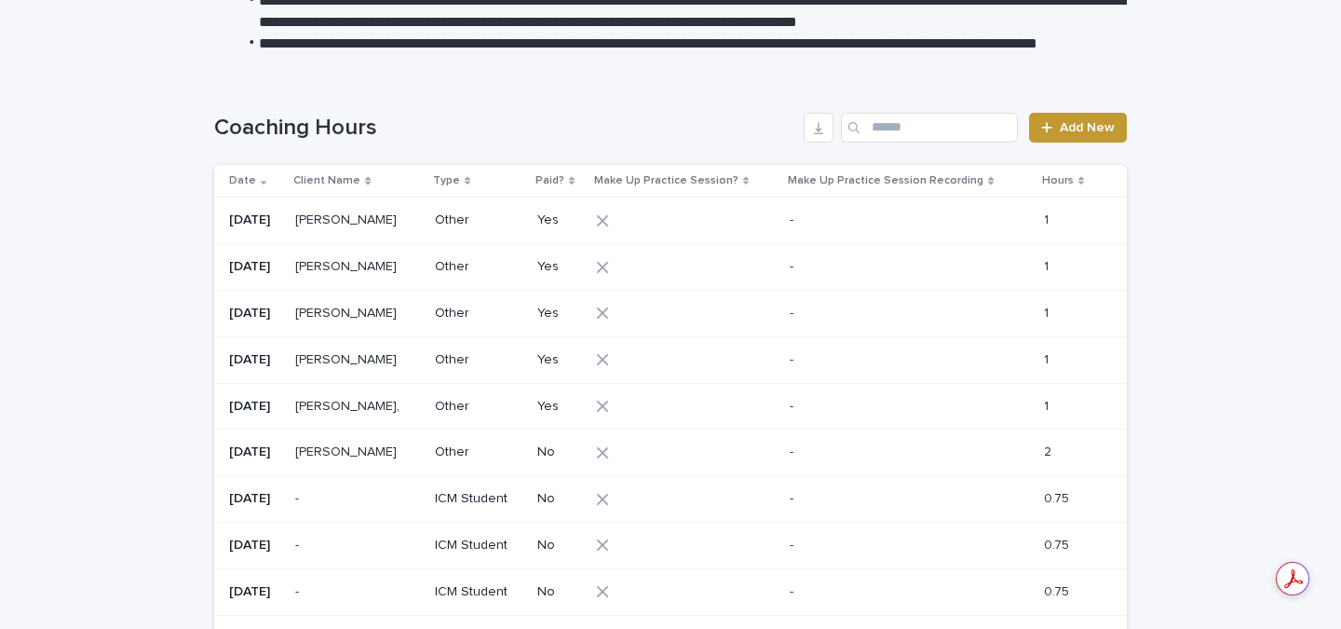
click at [378, 411] on p at bounding box center [357, 407] width 125 height 16
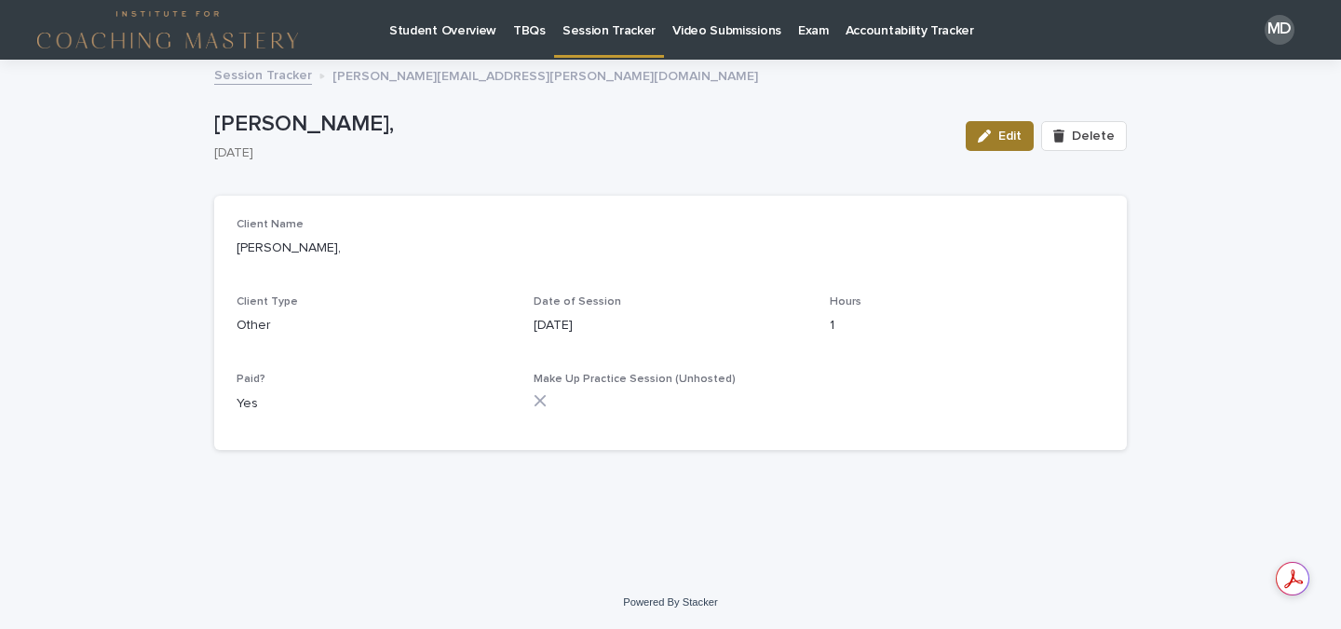
click at [991, 142] on button "Edit" at bounding box center [1000, 136] width 68 height 30
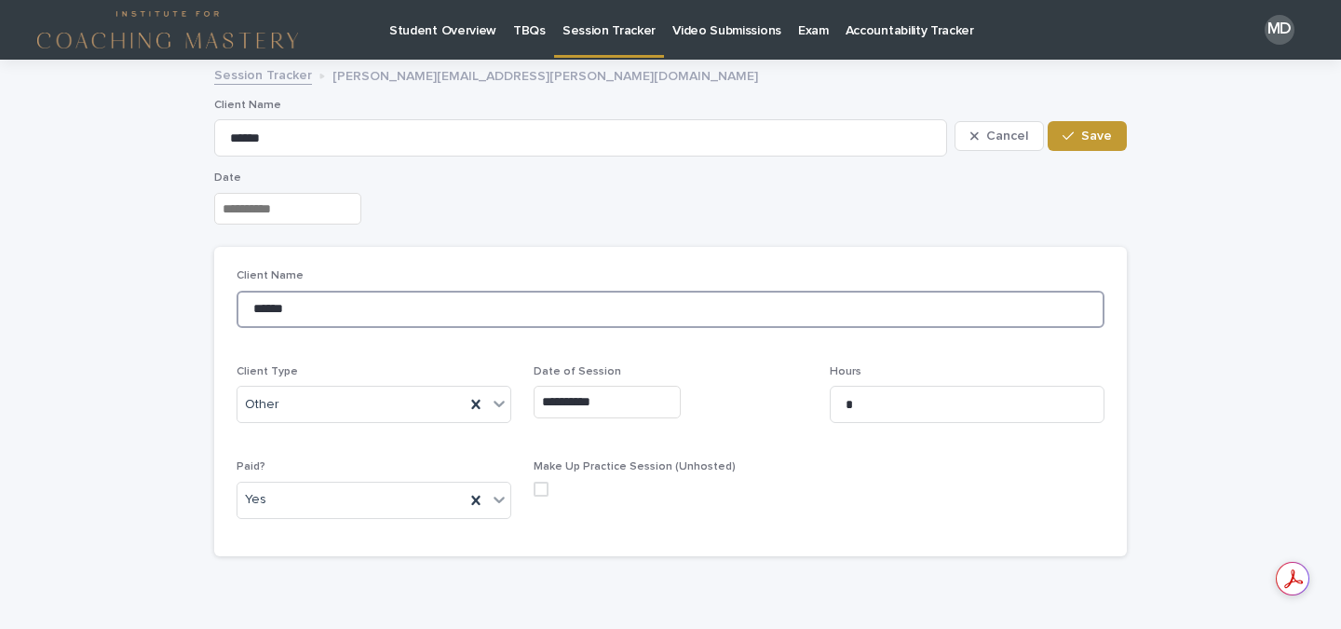
click at [293, 311] on input "******" at bounding box center [671, 309] width 868 height 37
type input "*****"
type input "******"
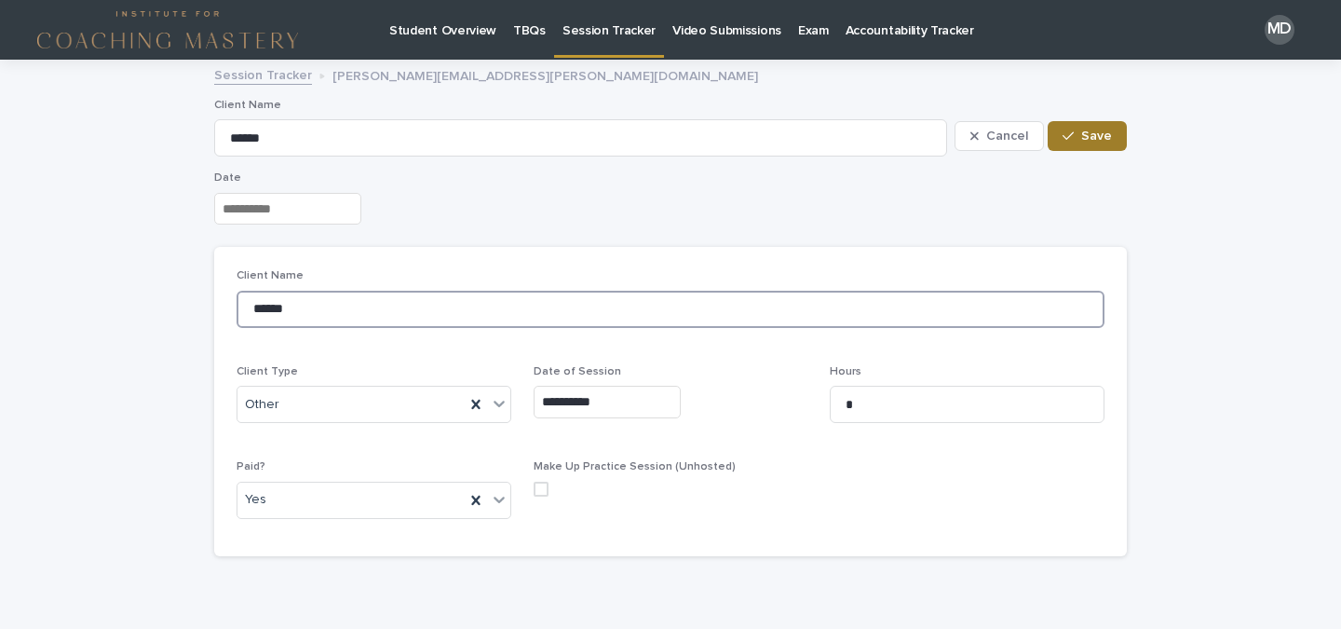
type input "******"
click at [1082, 129] on button "Save" at bounding box center [1087, 136] width 79 height 30
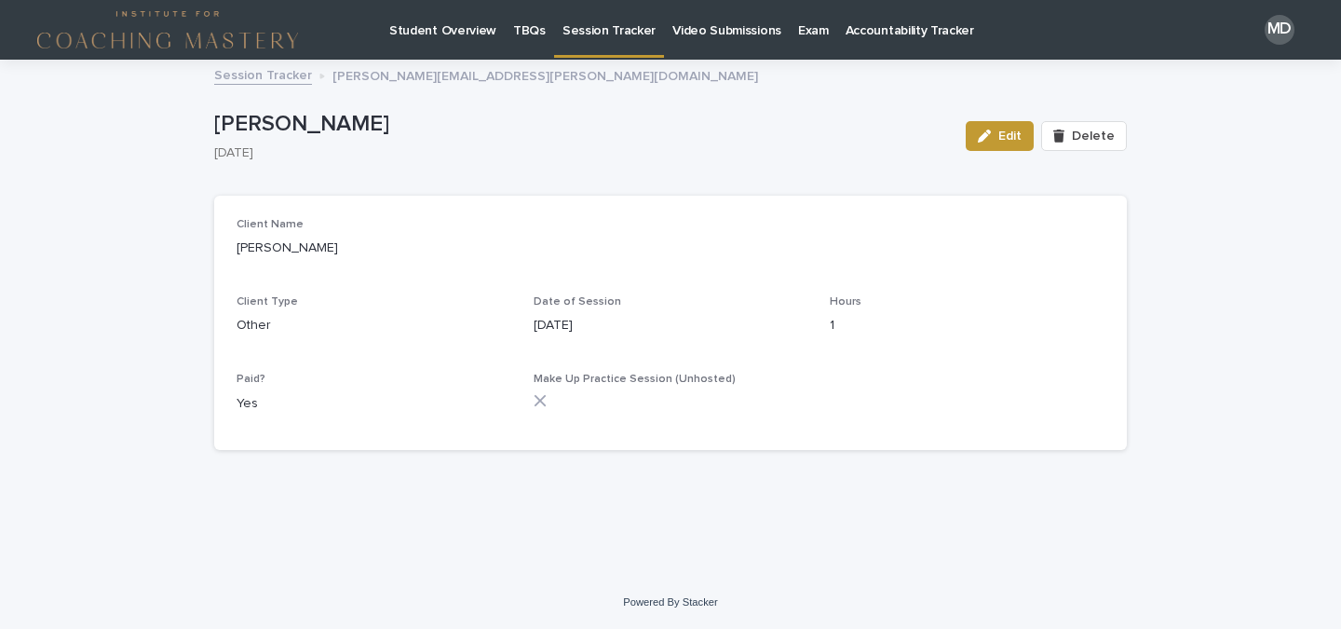
click at [583, 39] on link "Session Tracker" at bounding box center [609, 27] width 110 height 55
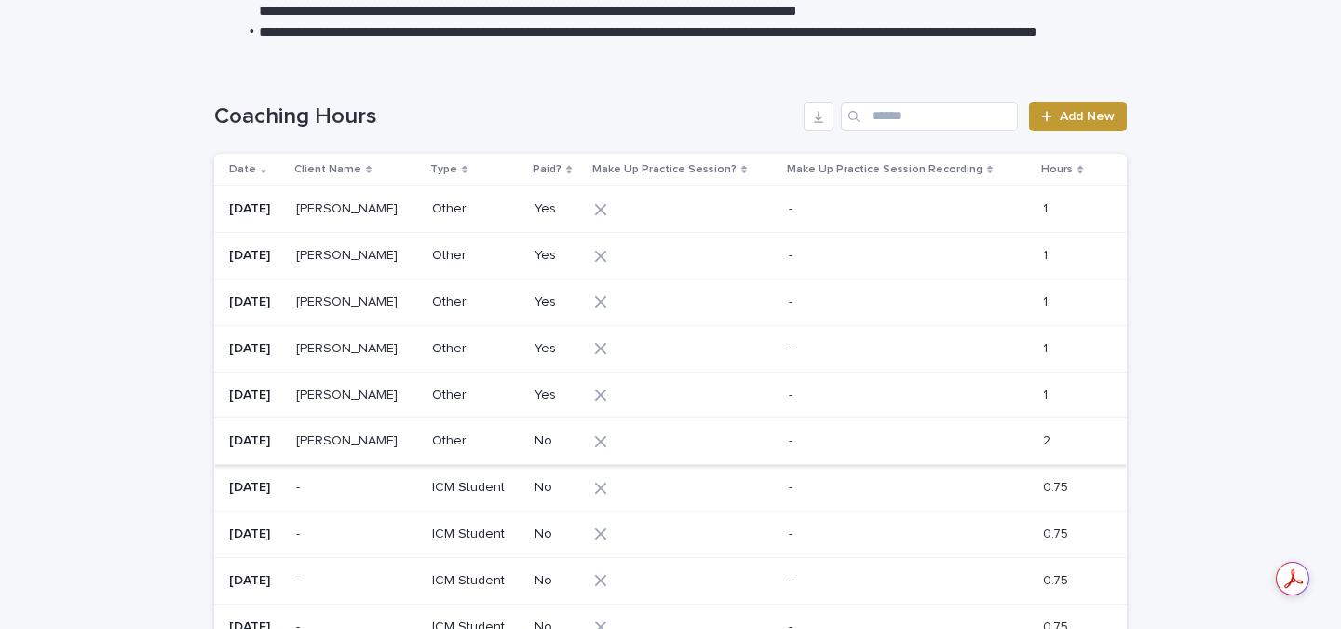
scroll to position [360, 0]
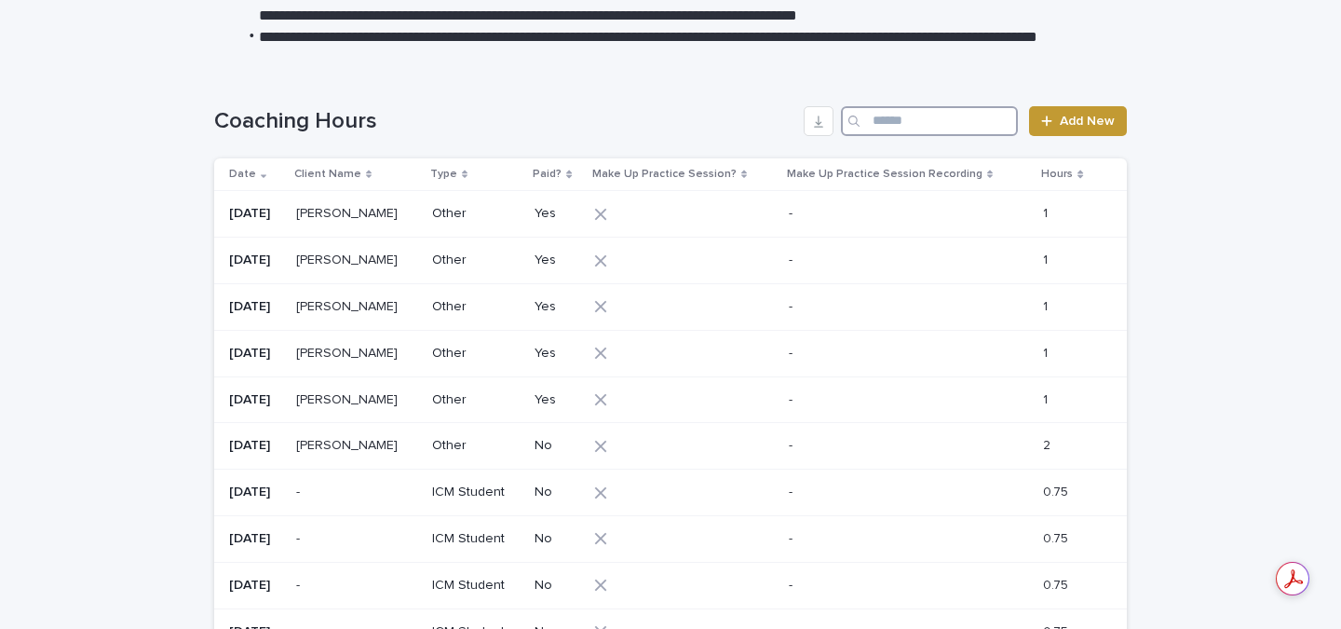
click at [936, 122] on input "Search" at bounding box center [929, 121] width 177 height 30
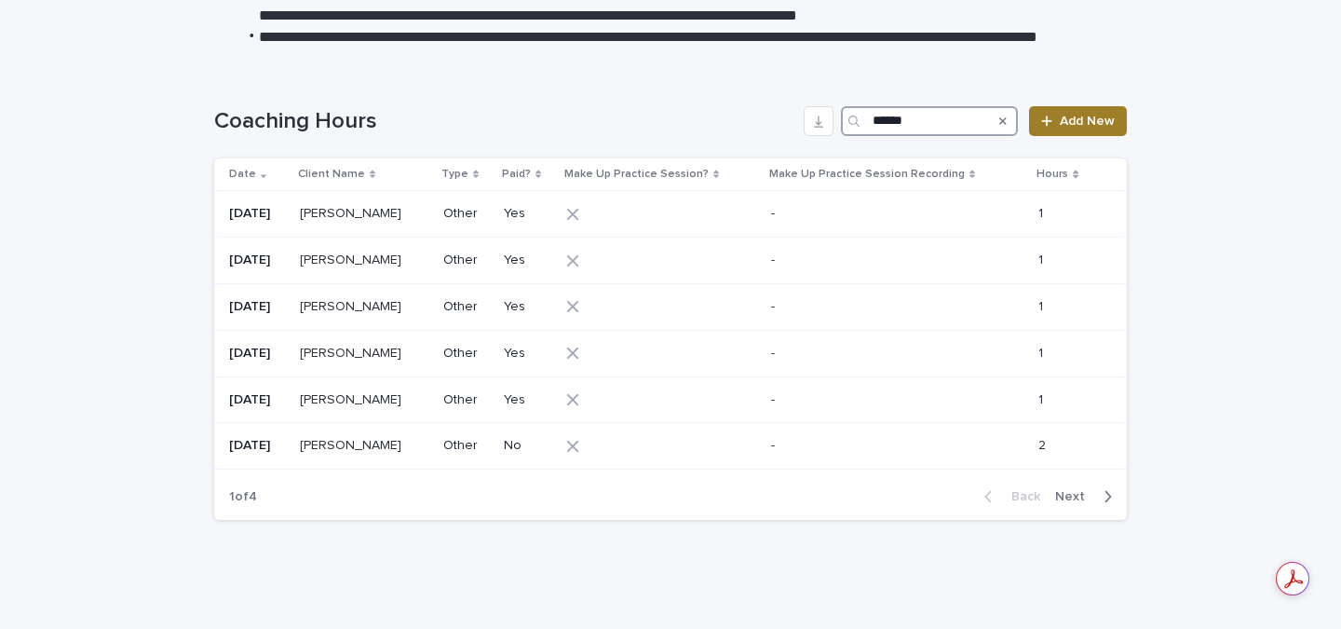
type input "******"
click at [1074, 125] on span "Add New" at bounding box center [1087, 121] width 55 height 13
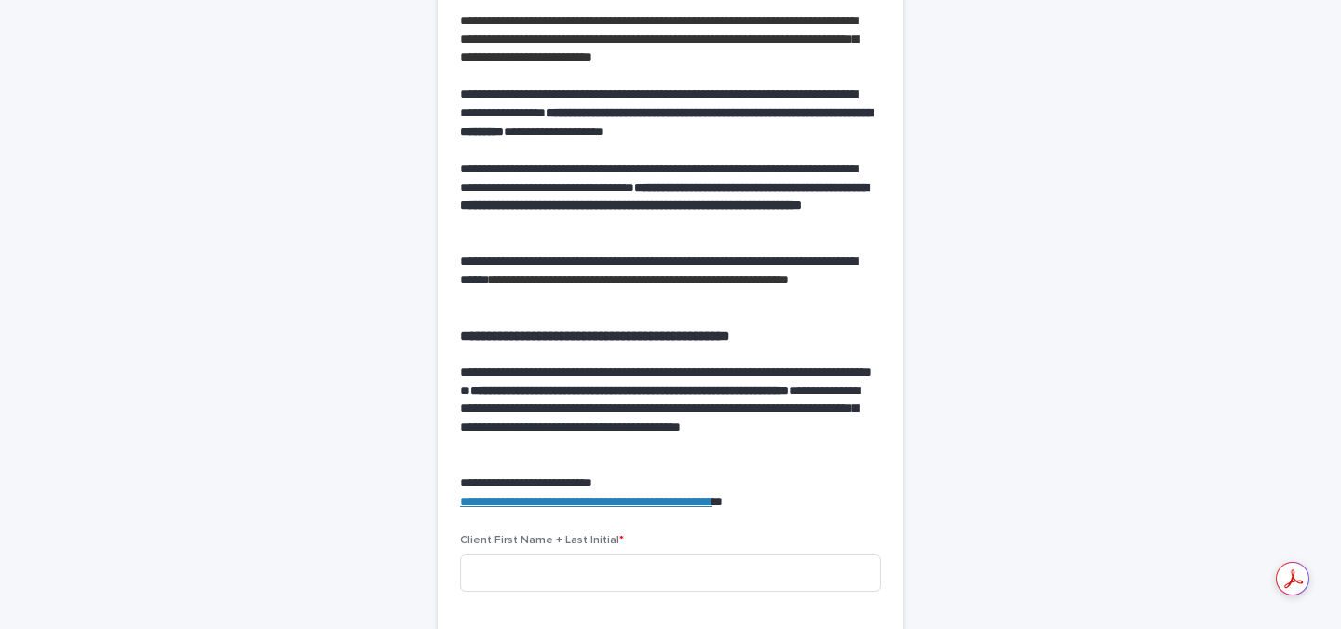
scroll to position [612, 0]
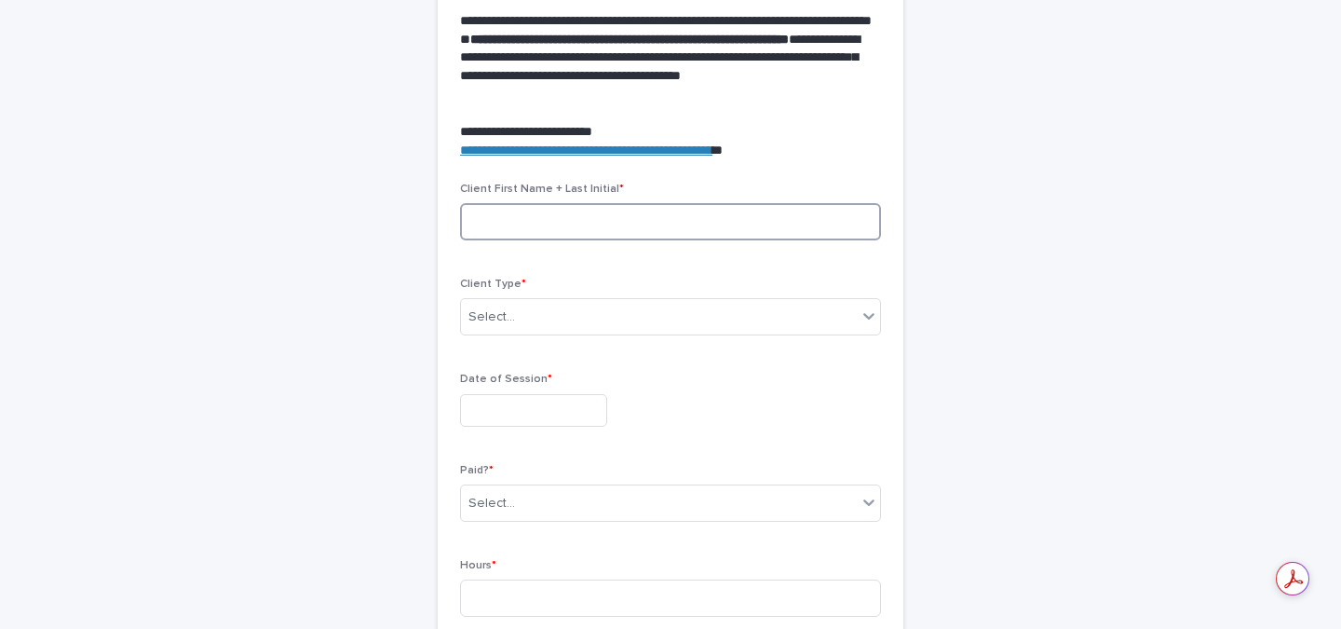
click at [491, 226] on input at bounding box center [670, 221] width 421 height 37
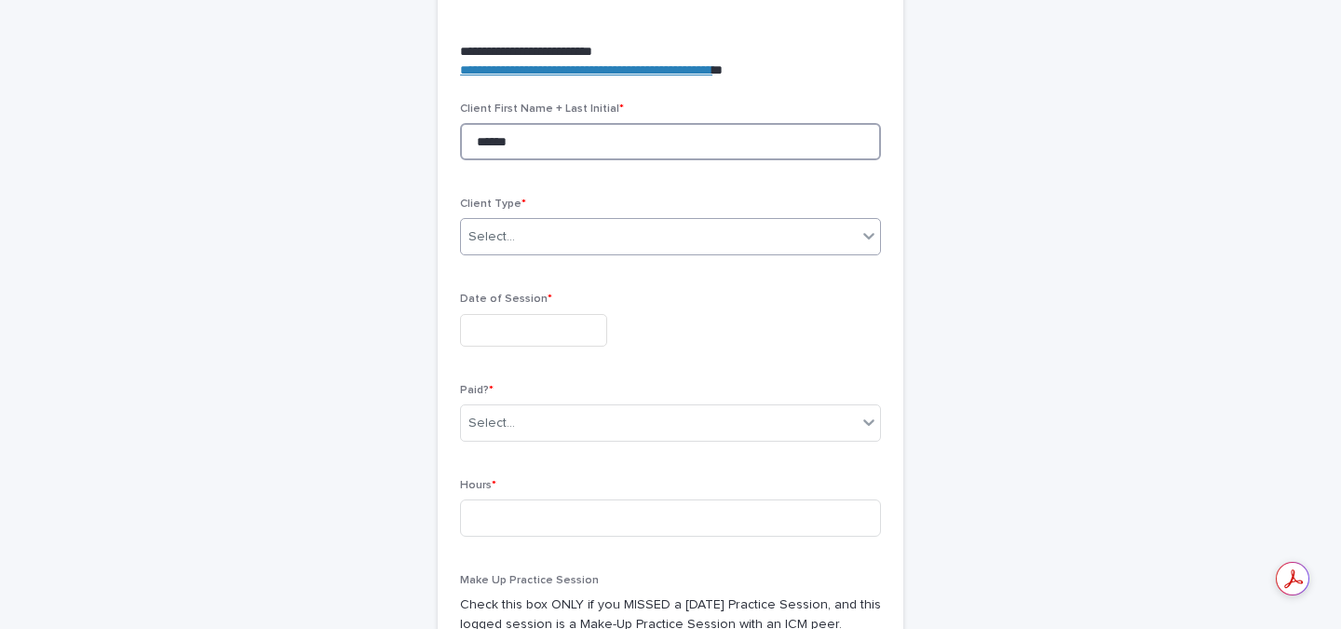
scroll to position [698, 0]
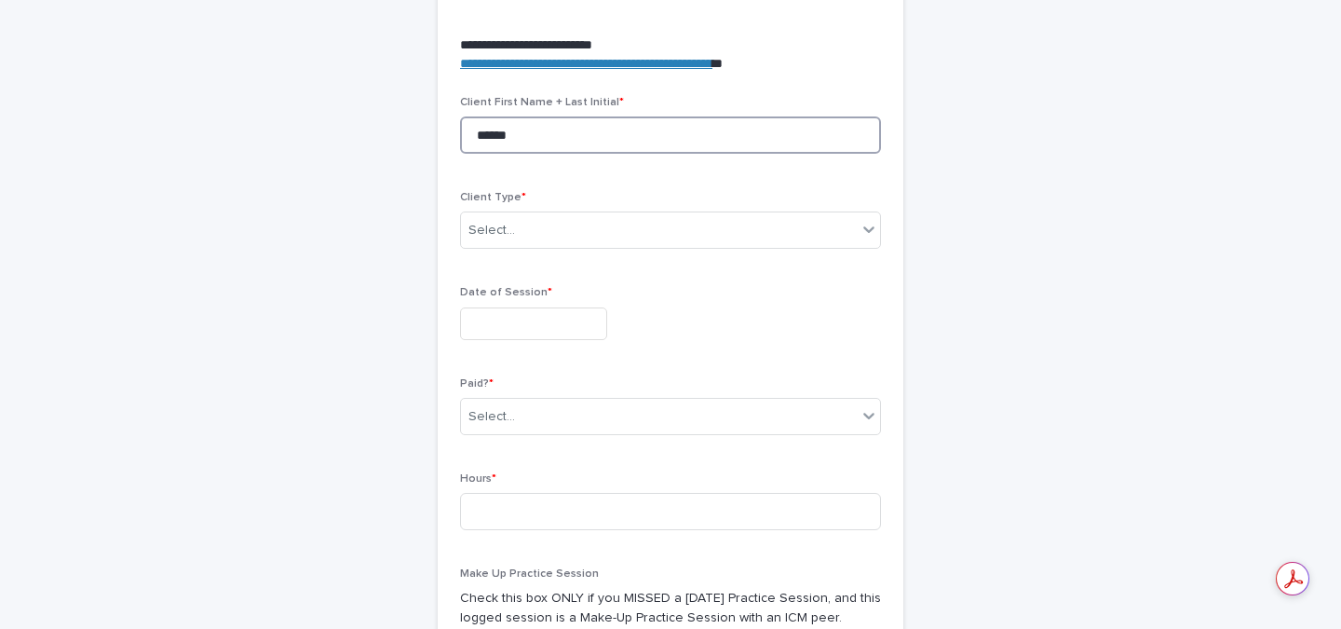
type input "******"
click at [495, 331] on input "text" at bounding box center [533, 323] width 147 height 33
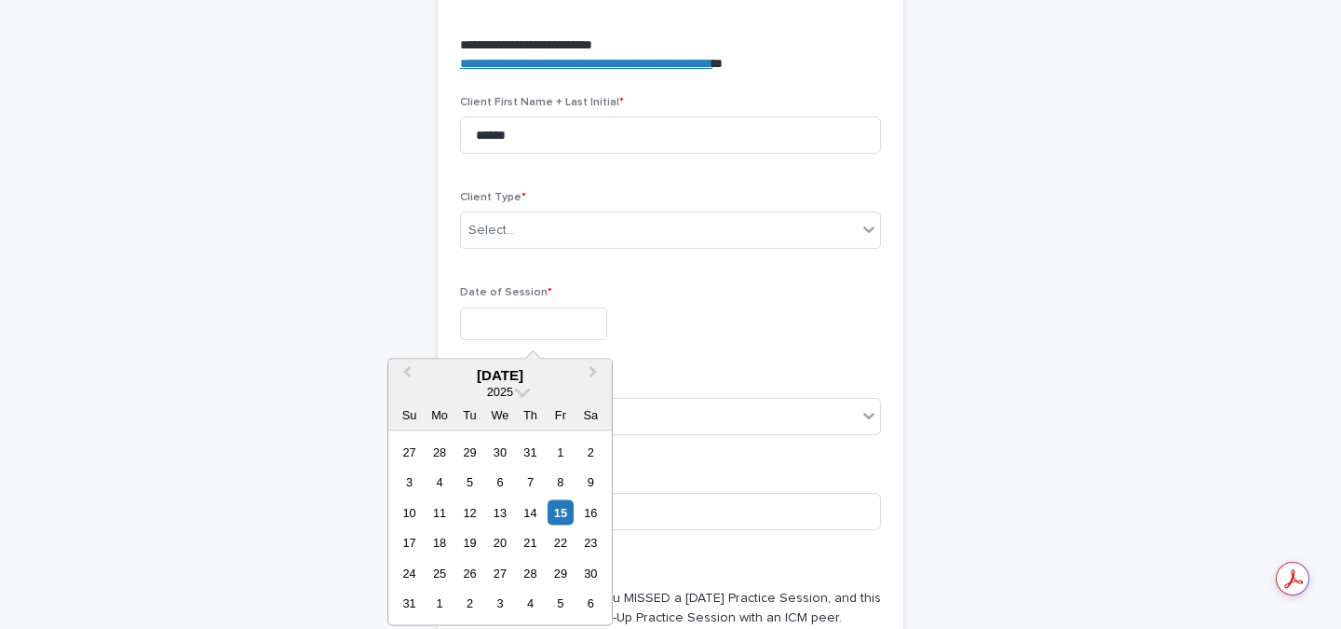
click at [676, 257] on div "Client Type * Select..." at bounding box center [670, 227] width 421 height 73
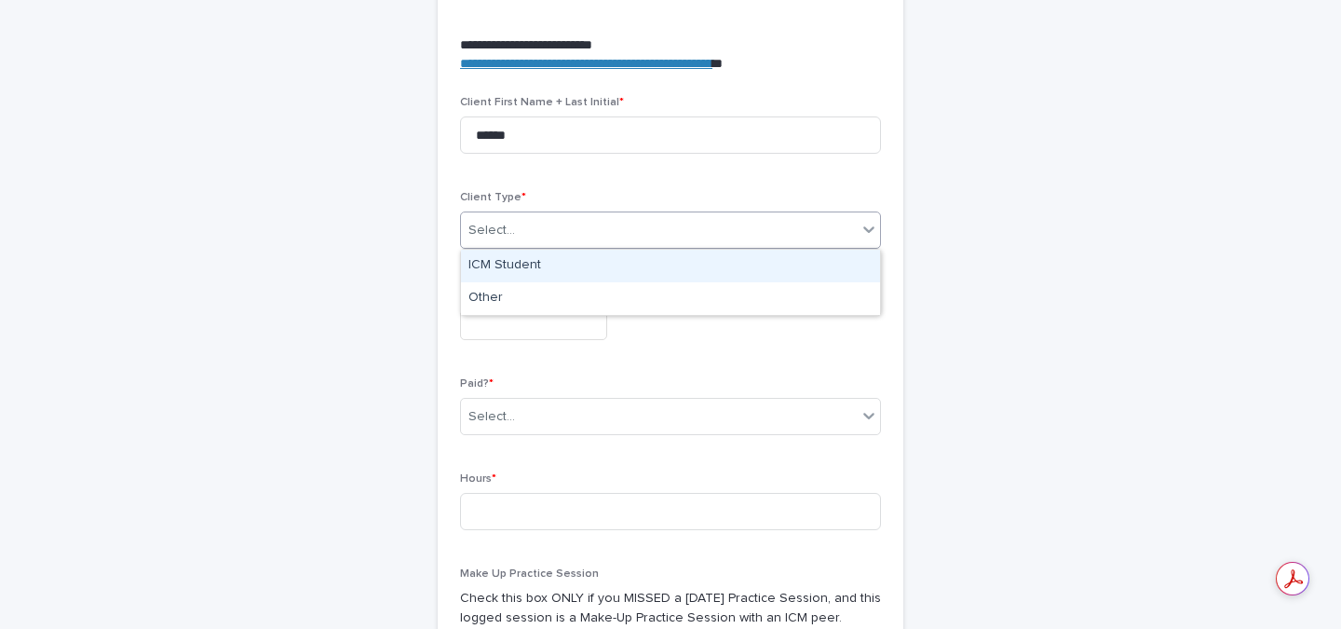
click at [554, 234] on div "Select..." at bounding box center [659, 230] width 396 height 31
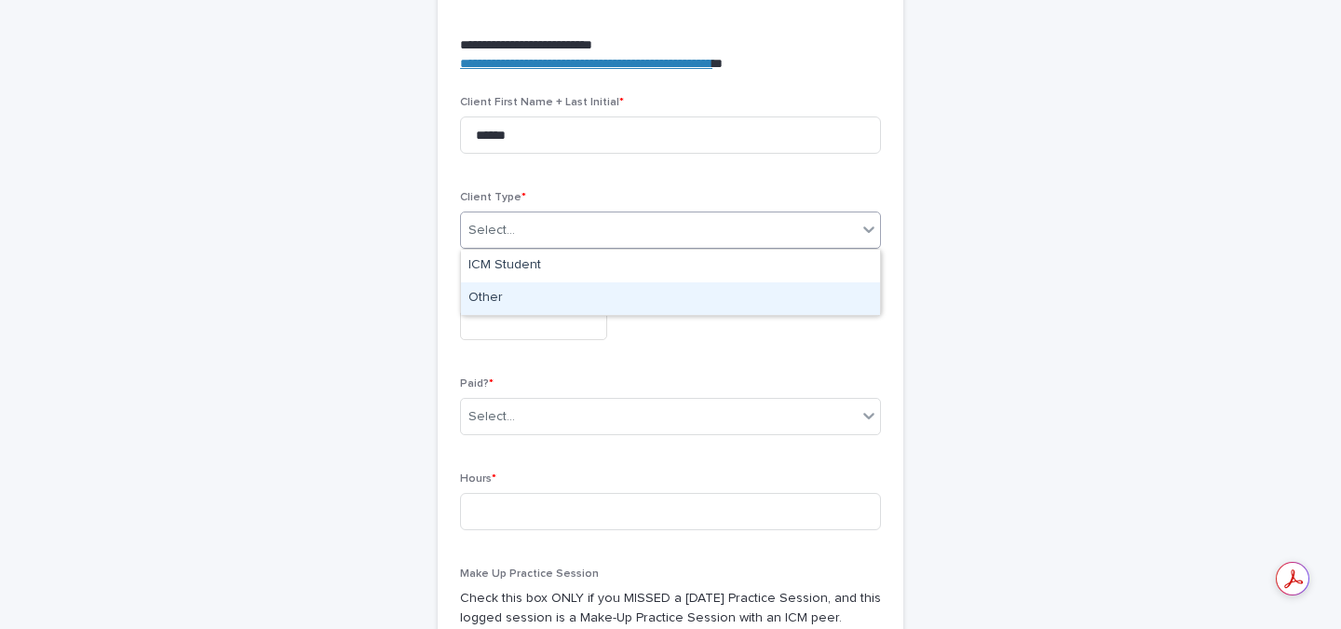
click at [513, 296] on div "Other" at bounding box center [670, 298] width 419 height 33
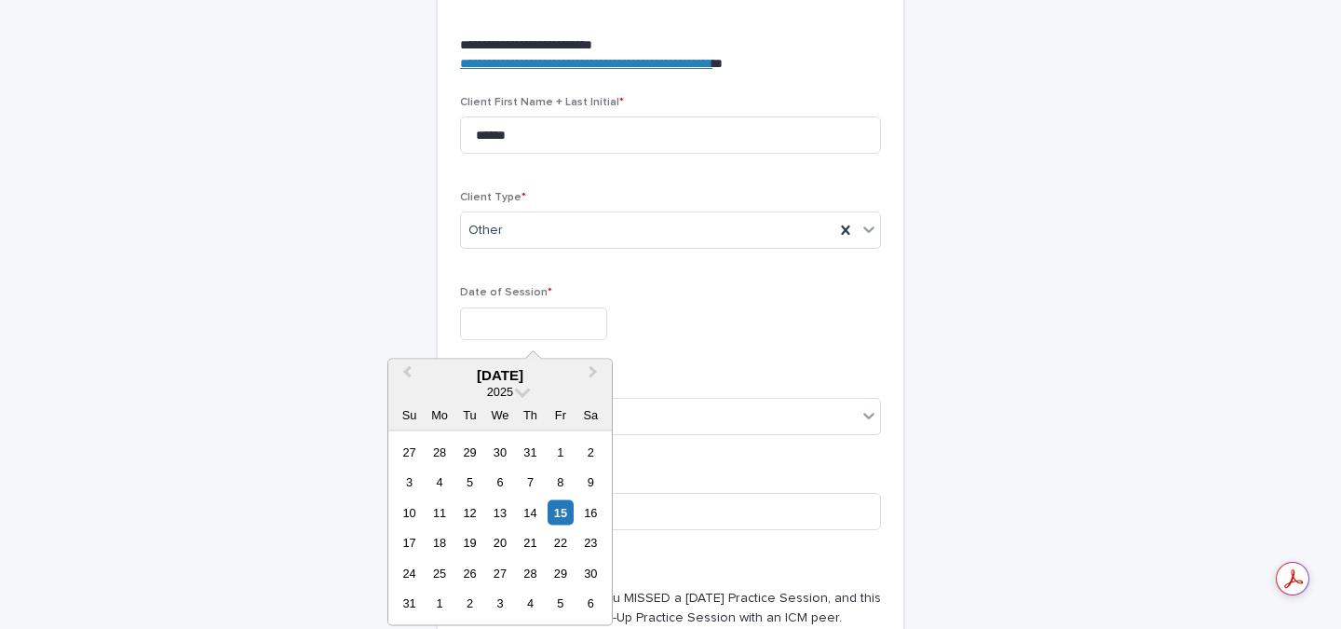
click at [505, 333] on input "text" at bounding box center [533, 323] width 147 height 33
click at [407, 373] on span "Previous Month" at bounding box center [407, 374] width 0 height 25
click at [436, 600] on div "4" at bounding box center [439, 602] width 25 height 25
type input "**********"
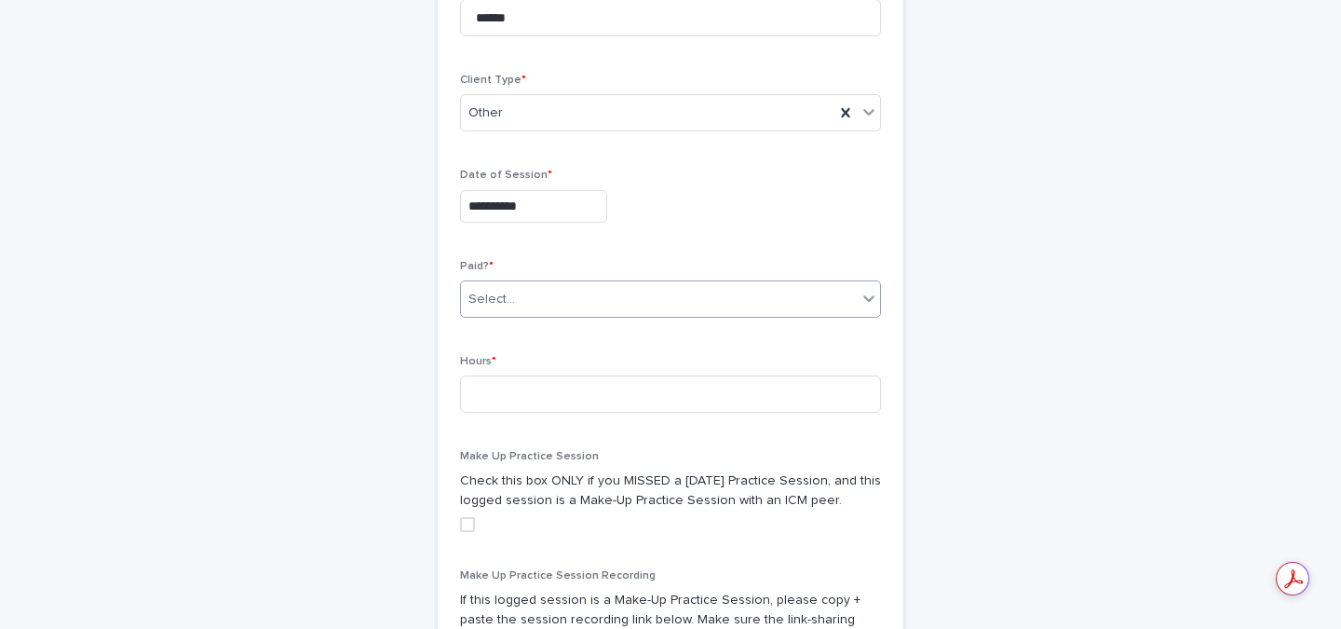
scroll to position [832, 0]
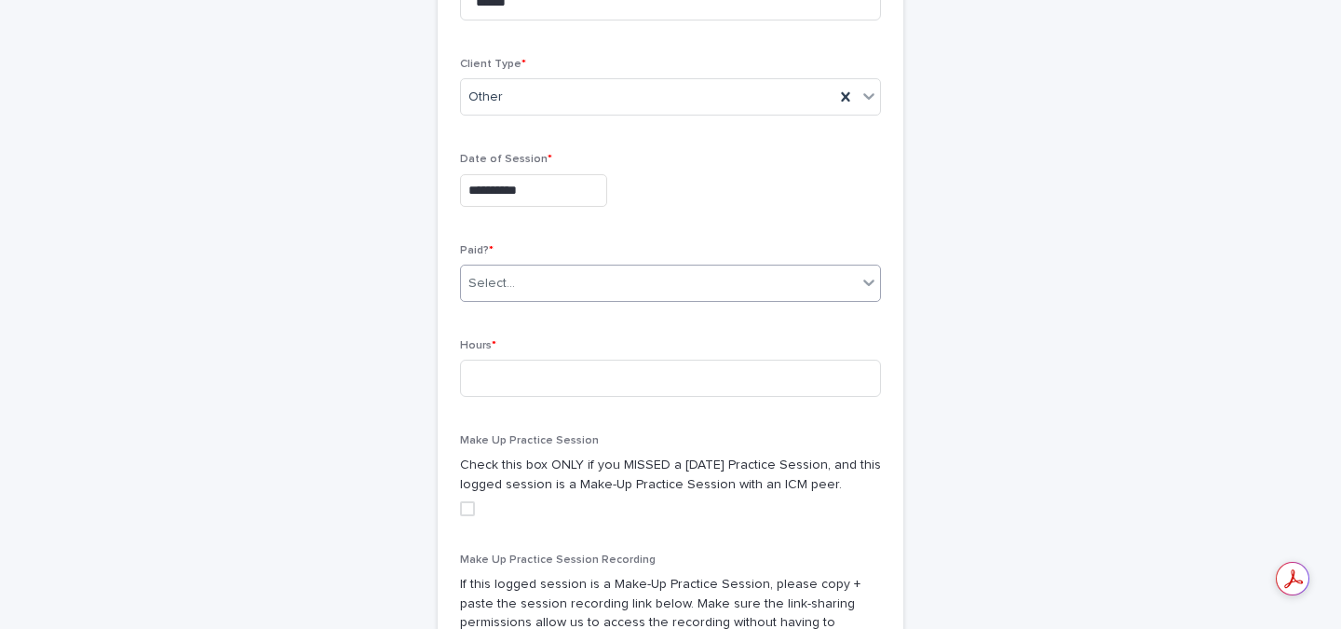
click at [534, 276] on div "Select..." at bounding box center [659, 283] width 396 height 31
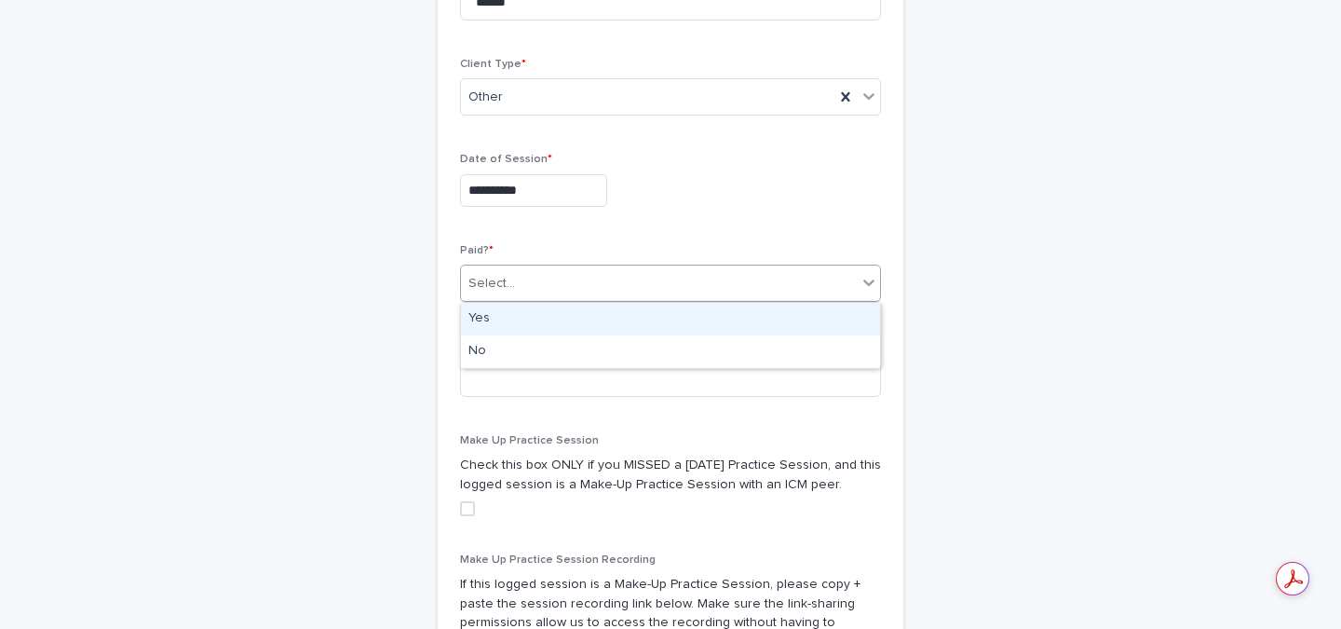
click at [502, 312] on div "Yes" at bounding box center [670, 319] width 419 height 33
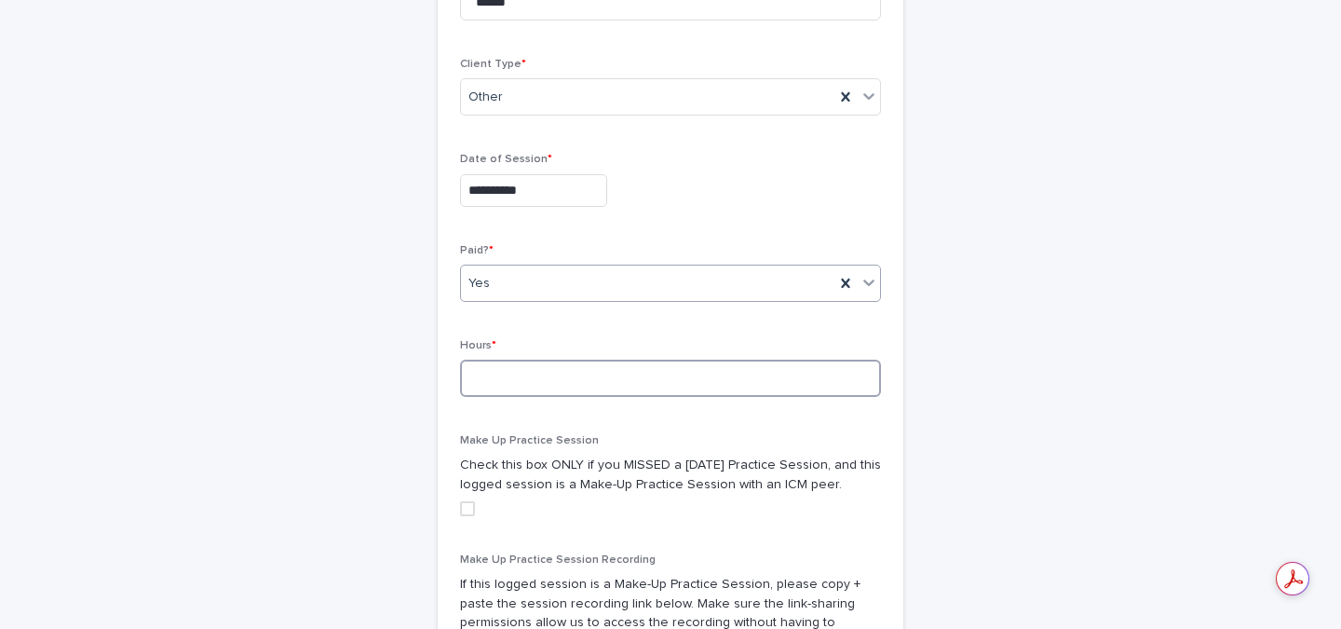
click at [505, 385] on input at bounding box center [670, 377] width 421 height 37
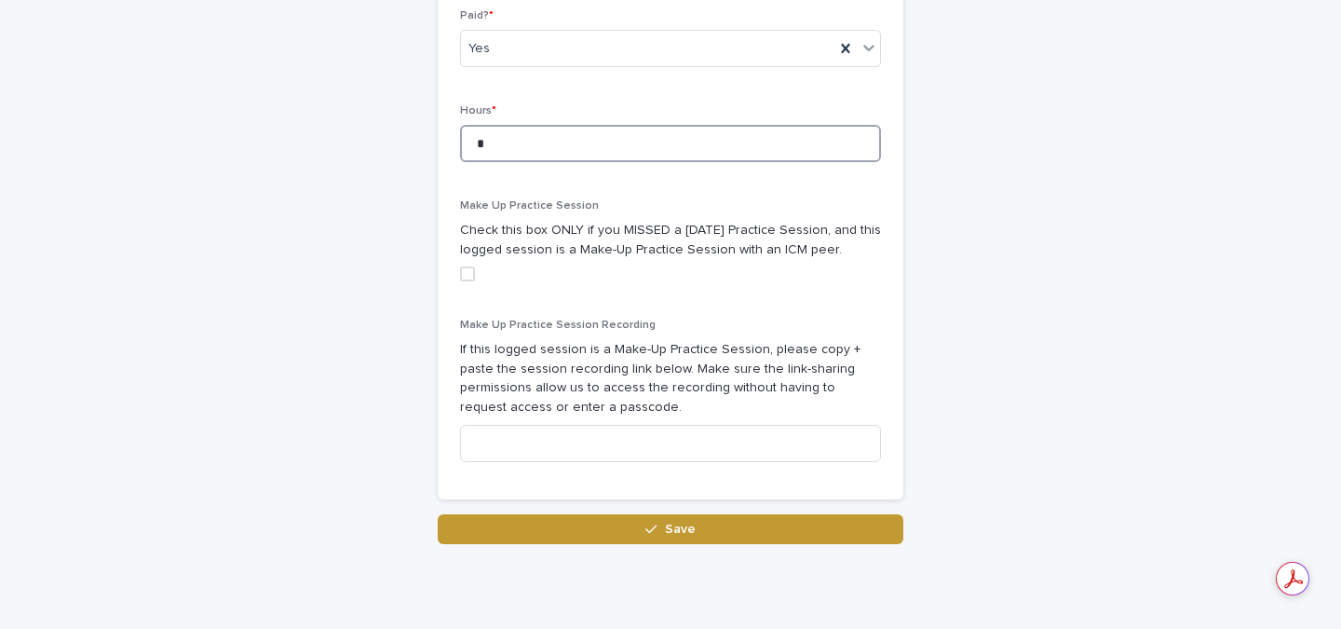
scroll to position [1127, 0]
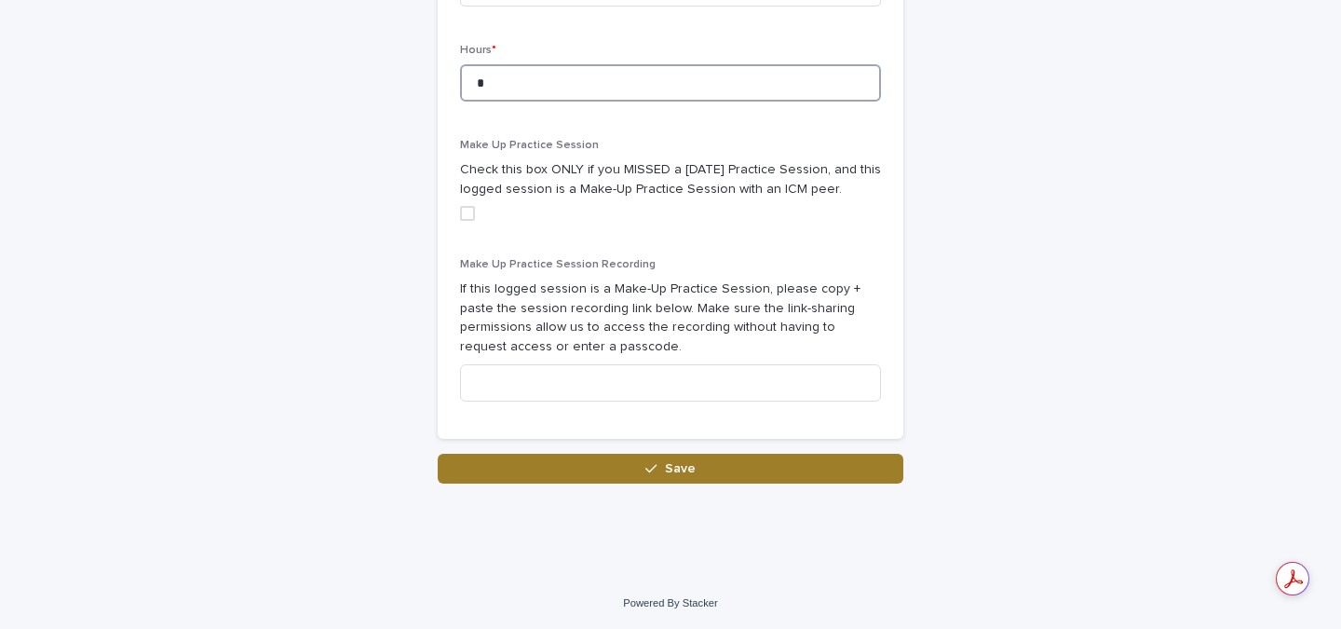
type input "*"
click at [678, 478] on button "Save" at bounding box center [671, 469] width 466 height 30
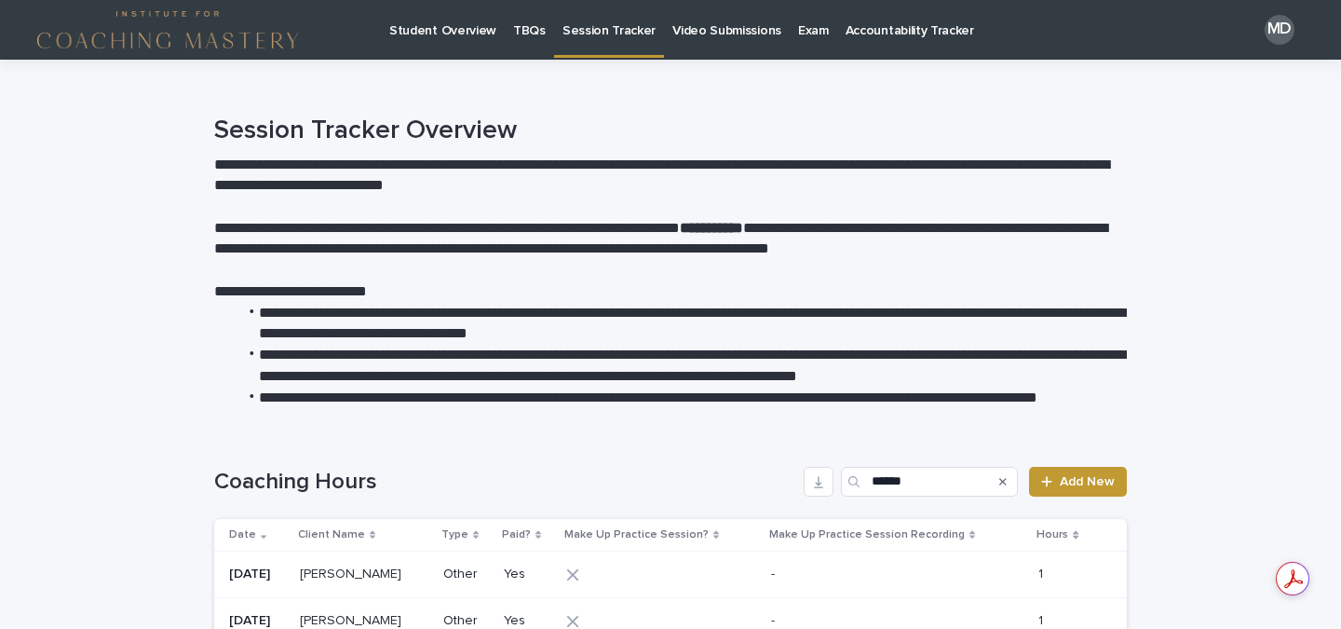
click at [451, 34] on p "Student Overview" at bounding box center [442, 19] width 107 height 39
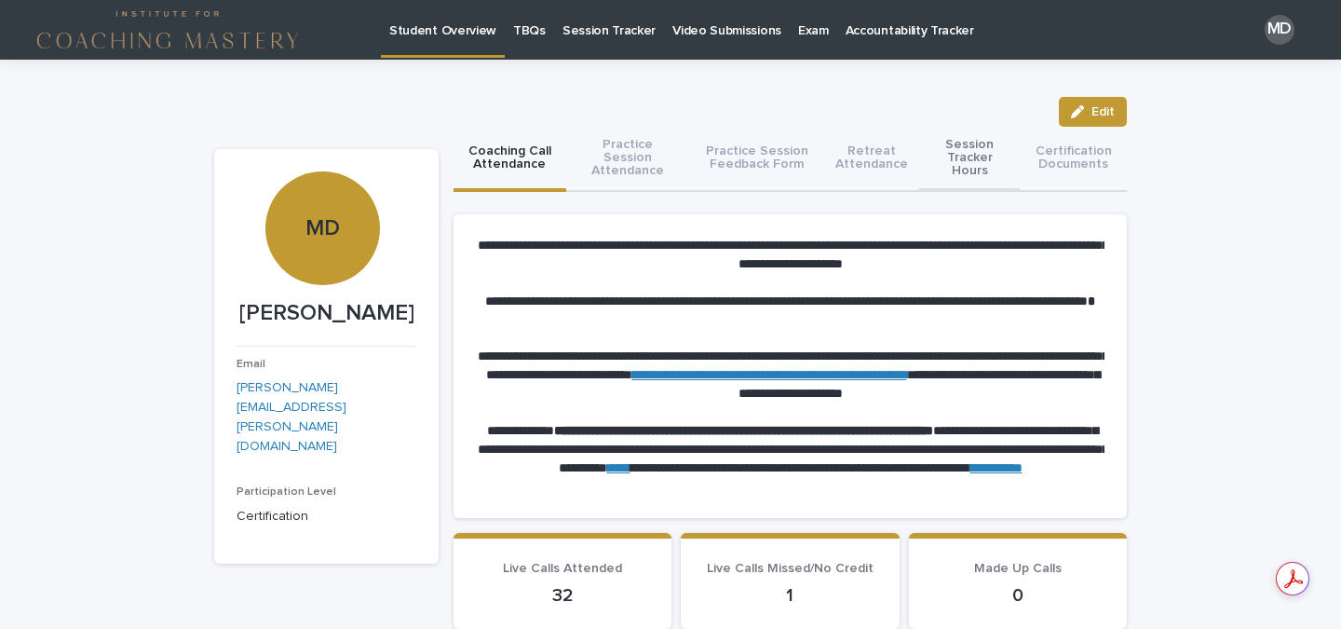
click at [974, 161] on button "Session Tracker Hours" at bounding box center [969, 159] width 101 height 65
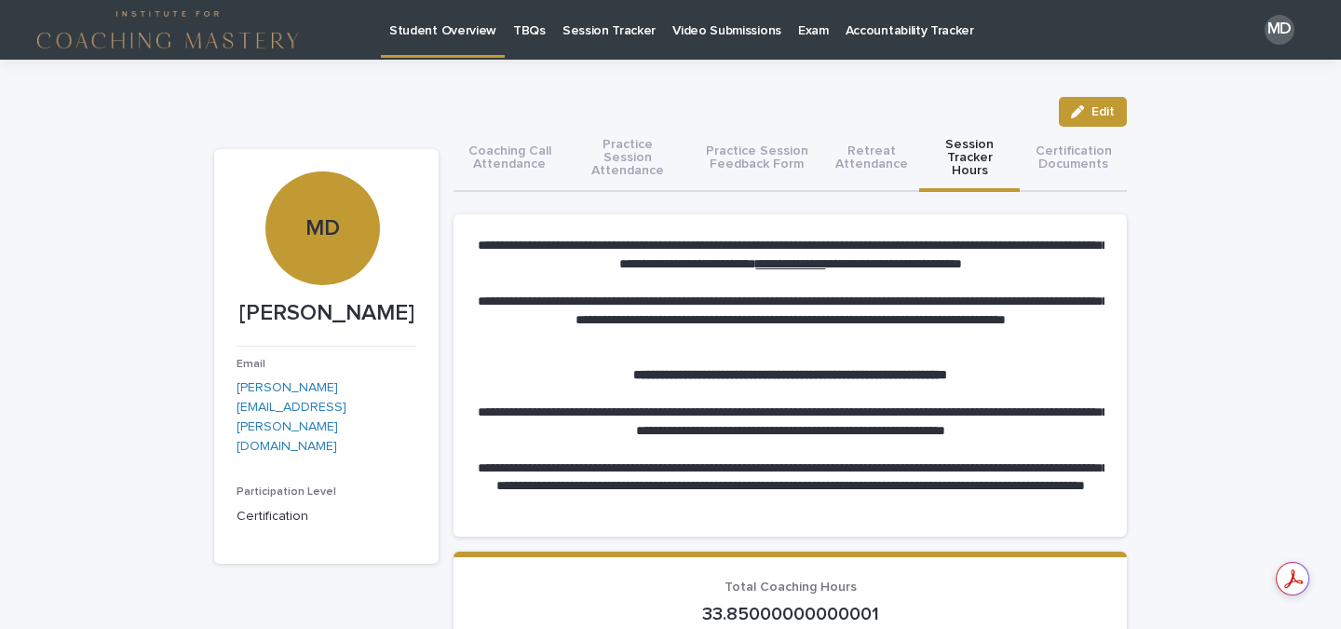
click at [717, 29] on p "Video Submissions" at bounding box center [726, 19] width 109 height 39
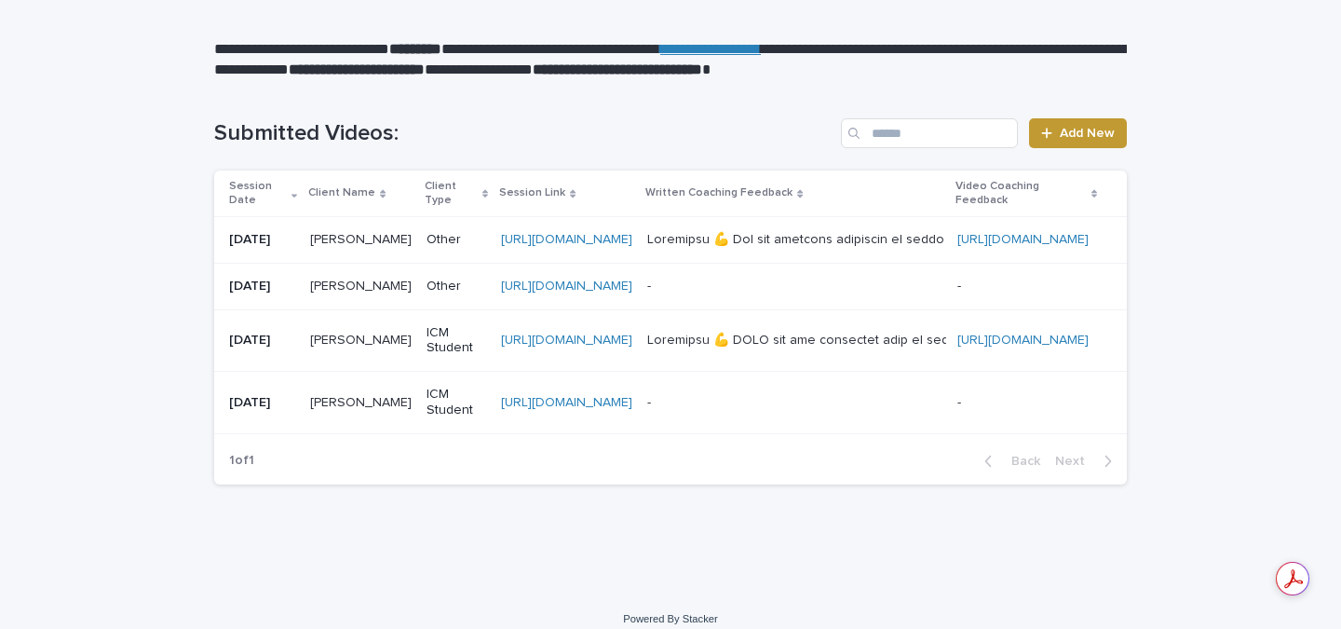
scroll to position [0, 317]
click at [957, 238] on link "https://www.loom.com/share/cd4e1f0aa4ac4564bde1b41ee832b5c3" at bounding box center [1022, 239] width 131 height 13
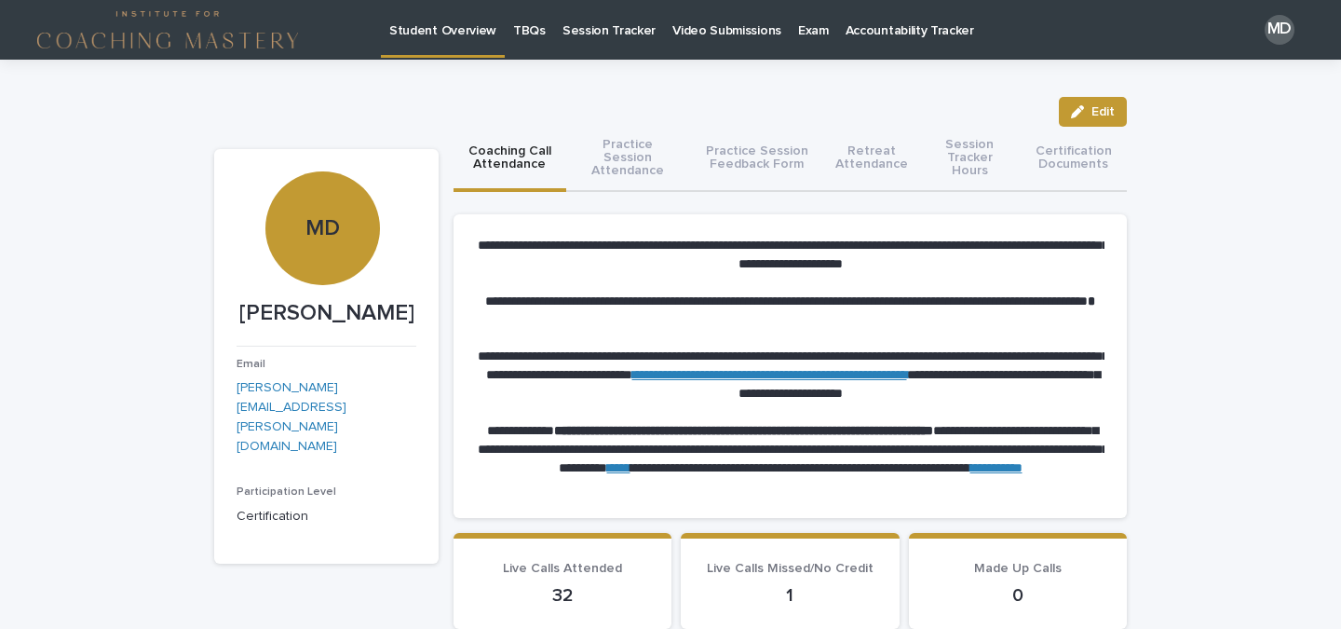
click at [729, 33] on p "Video Submissions" at bounding box center [726, 19] width 109 height 39
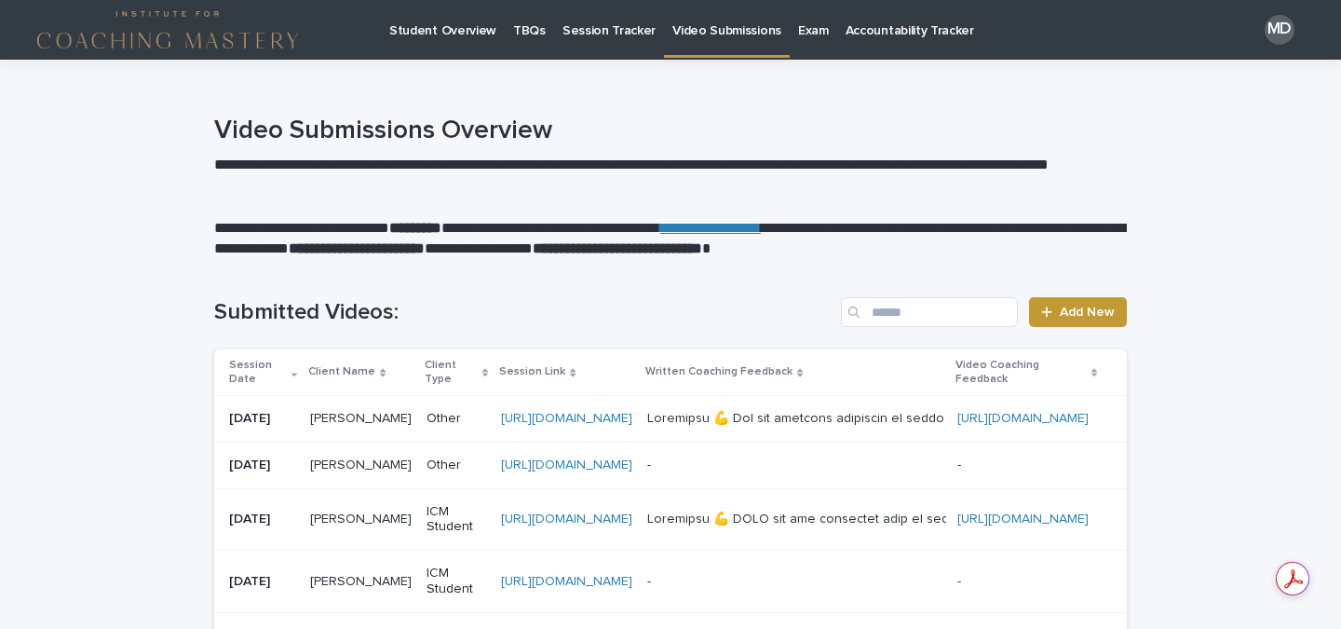
click at [910, 412] on div at bounding box center [794, 419] width 295 height 16
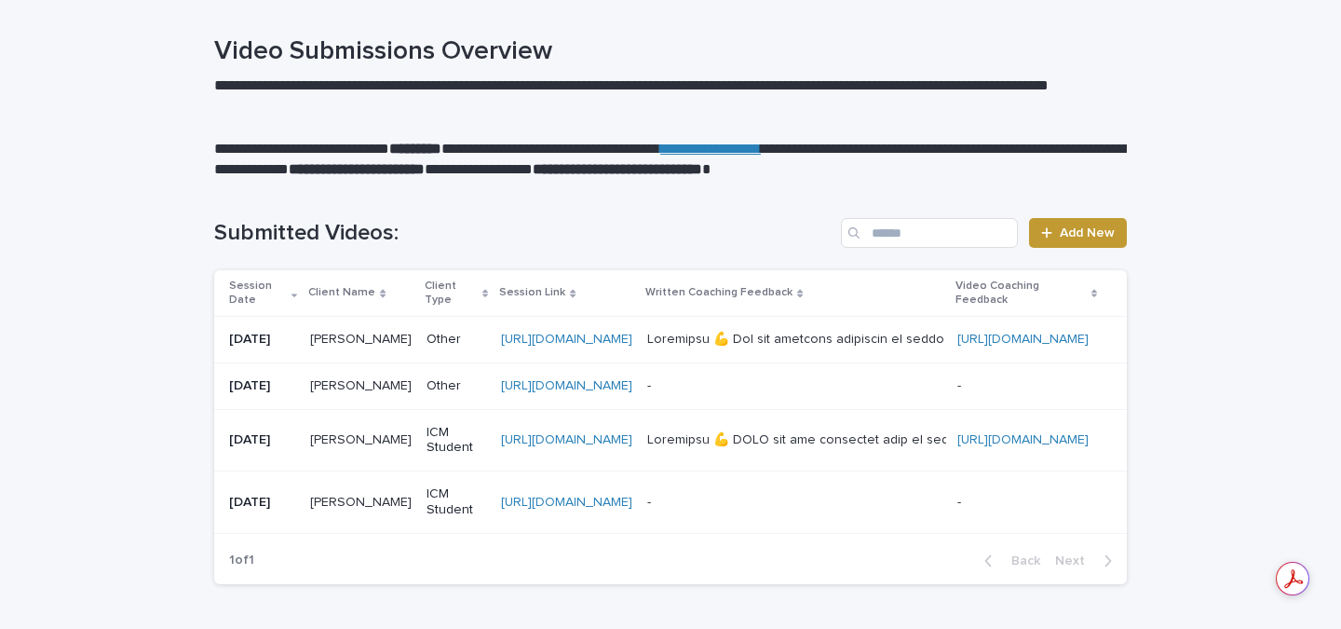
scroll to position [0, 317]
click at [957, 441] on link "https://www.loom.com/share/e6c508b8ef524ea2a28eced26117392e" at bounding box center [1022, 439] width 131 height 13
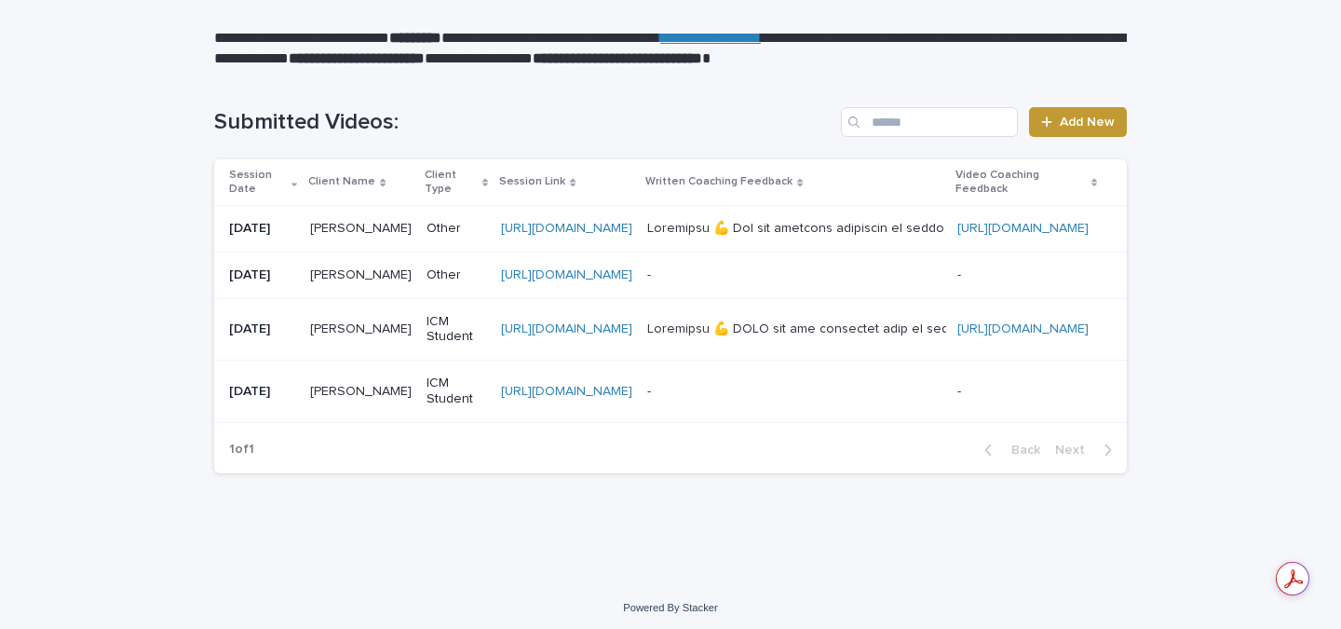
scroll to position [210, 0]
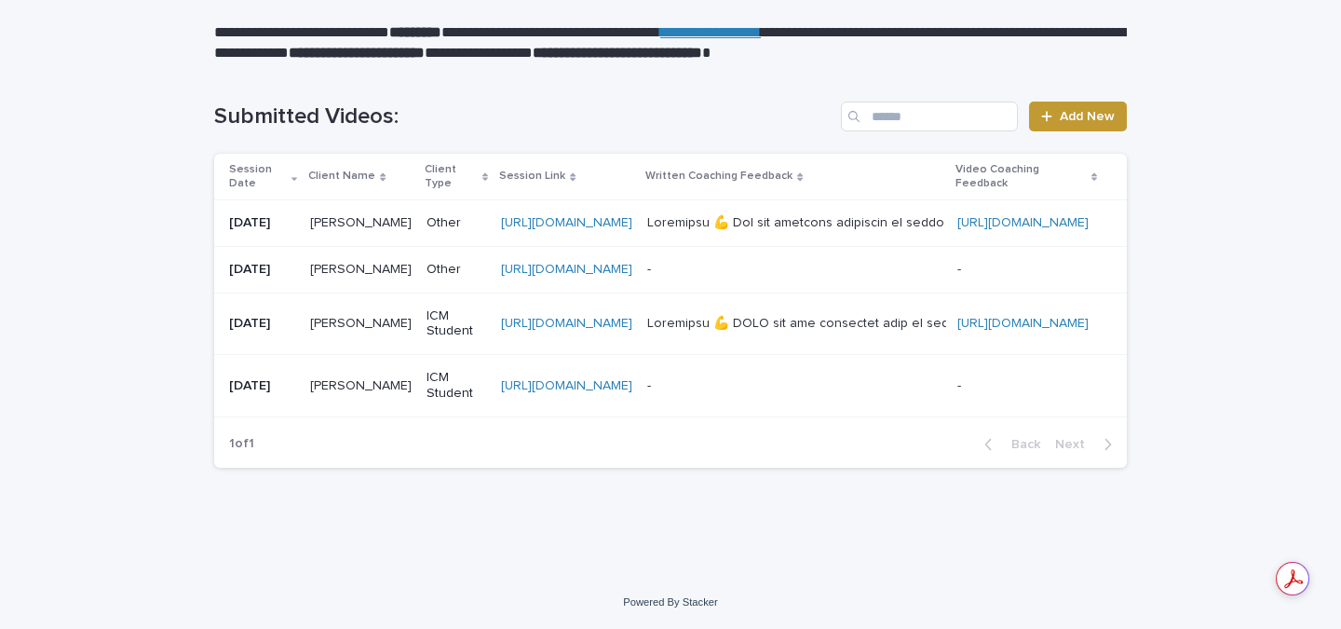
click at [793, 166] on p "Written Coaching Feedback" at bounding box center [718, 176] width 147 height 20
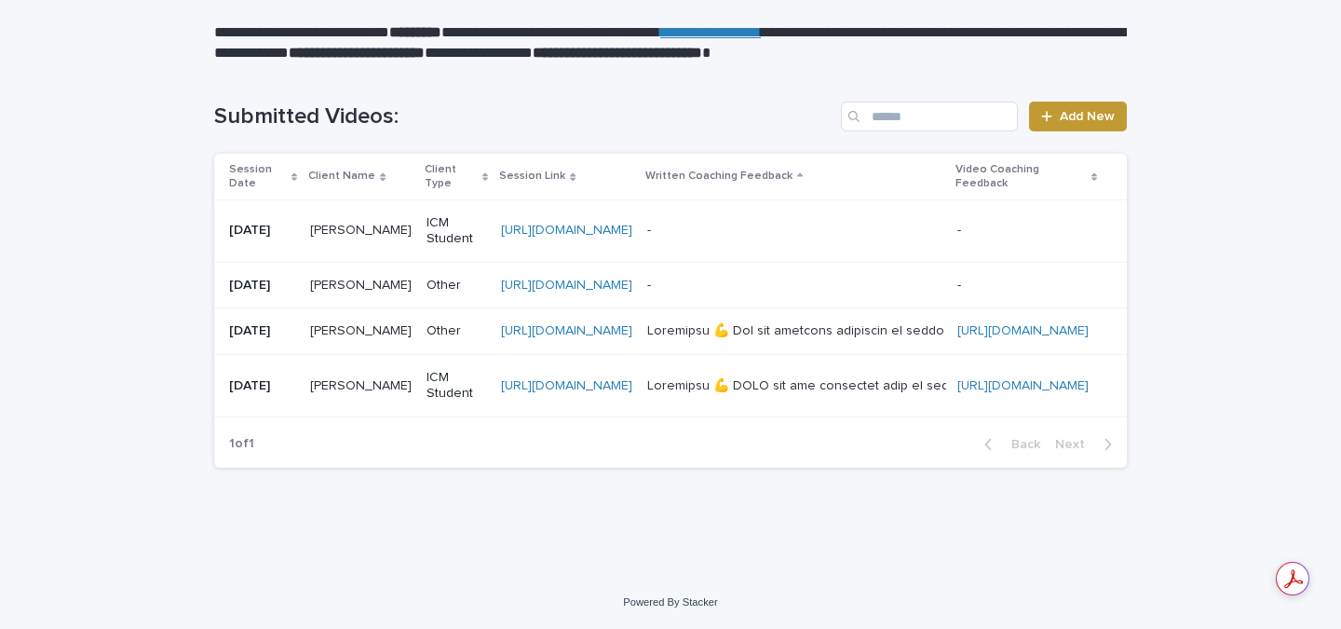
click at [793, 166] on p "Written Coaching Feedback" at bounding box center [718, 176] width 147 height 20
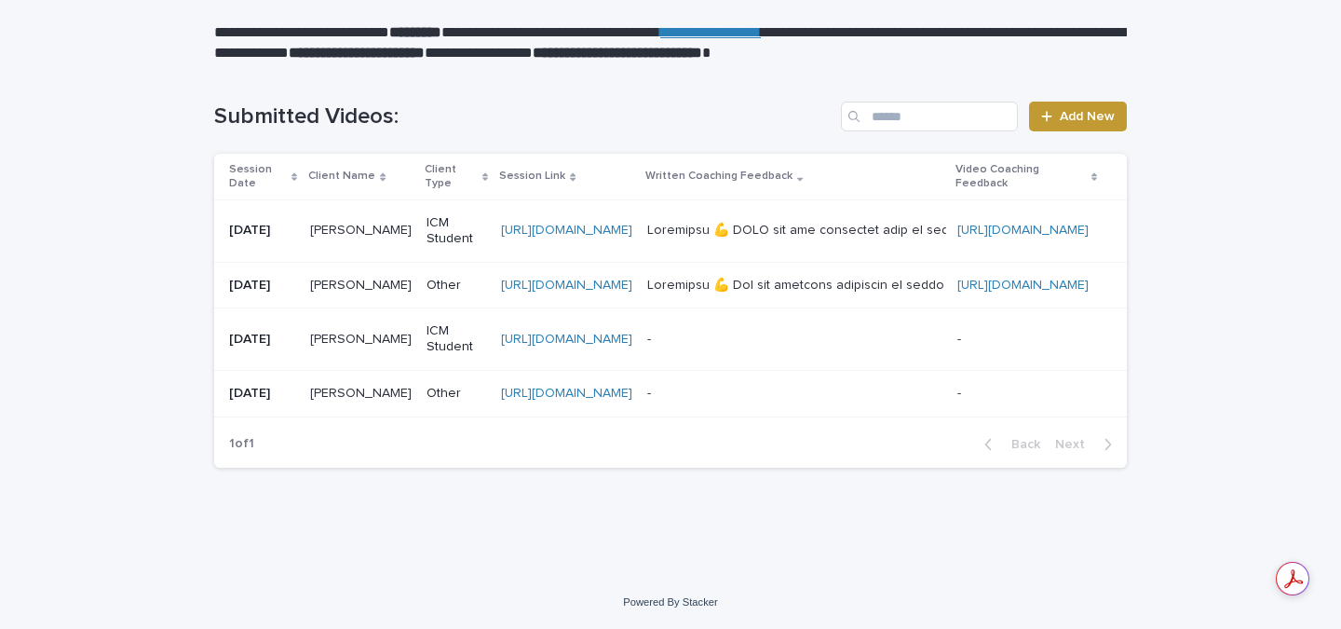
click at [793, 166] on p "Written Coaching Feedback" at bounding box center [718, 176] width 147 height 20
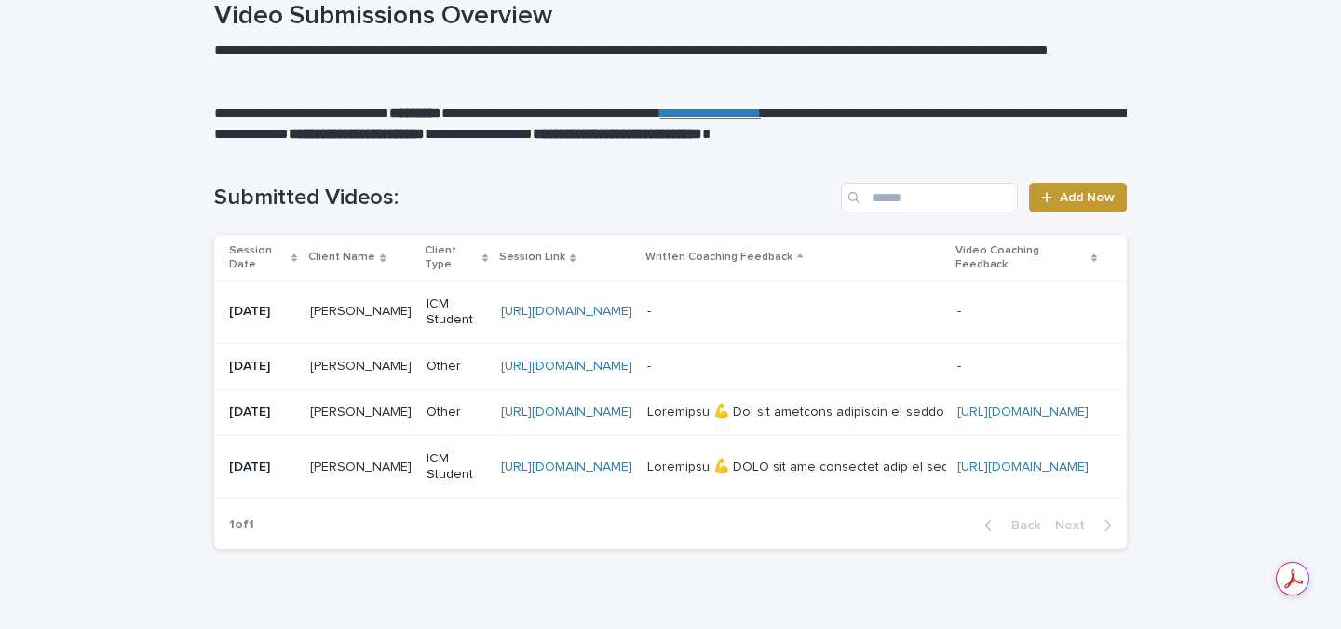
scroll to position [0, 293]
click at [976, 422] on div "[URL][DOMAIN_NAME]" at bounding box center [1027, 412] width 140 height 31
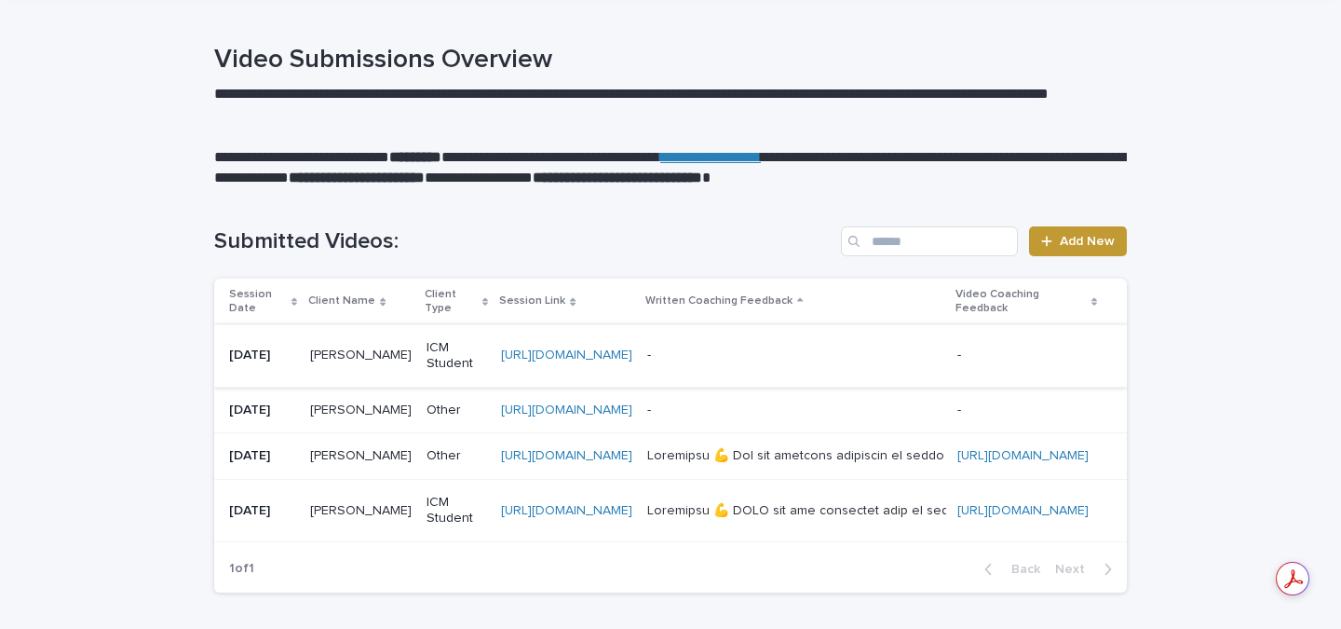
scroll to position [79, 0]
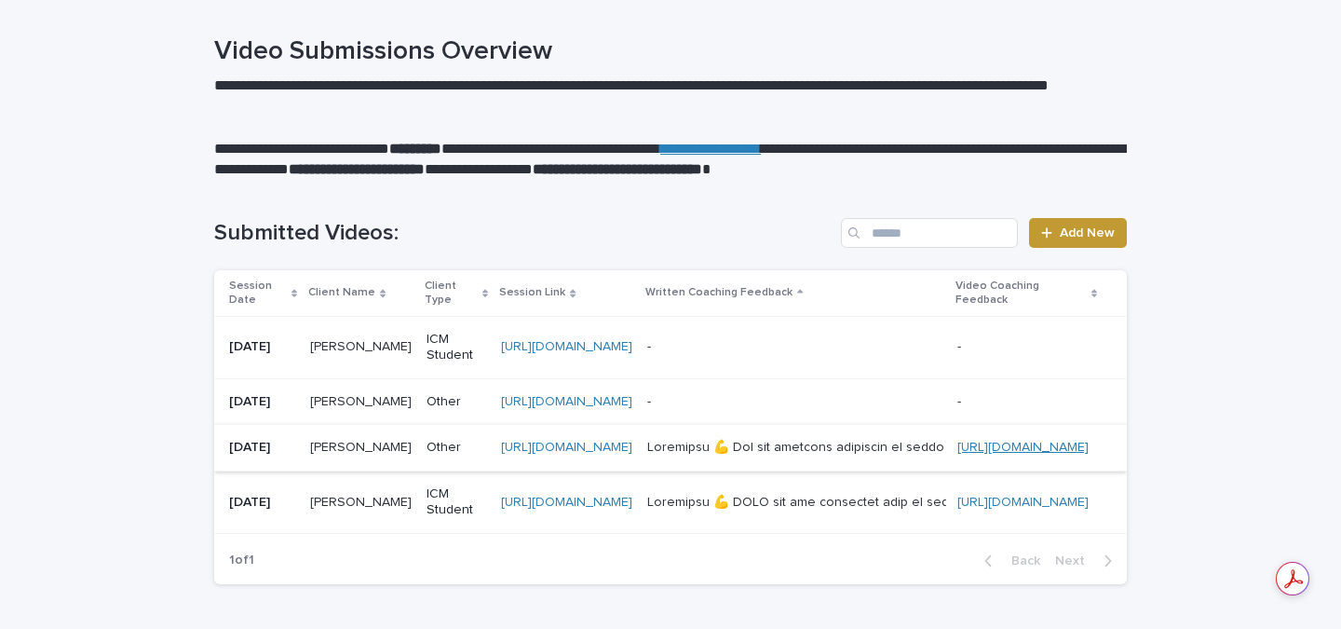
click at [1089, 449] on link "[URL][DOMAIN_NAME]" at bounding box center [1022, 447] width 131 height 13
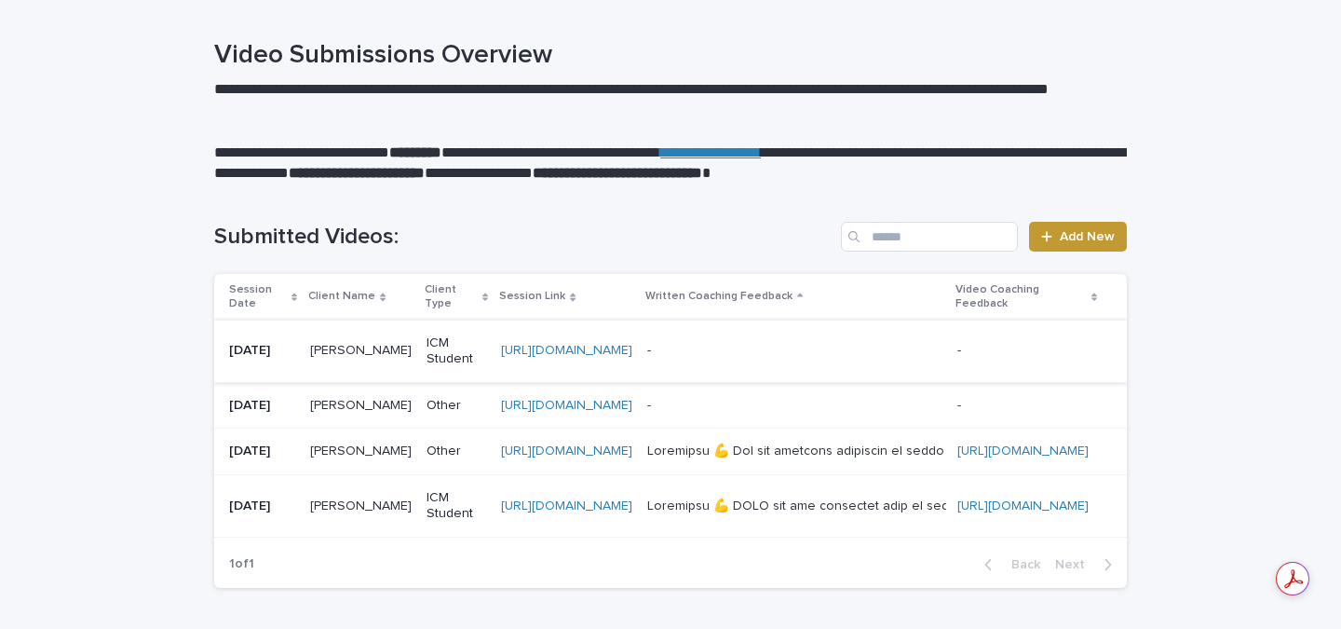
scroll to position [82, 0]
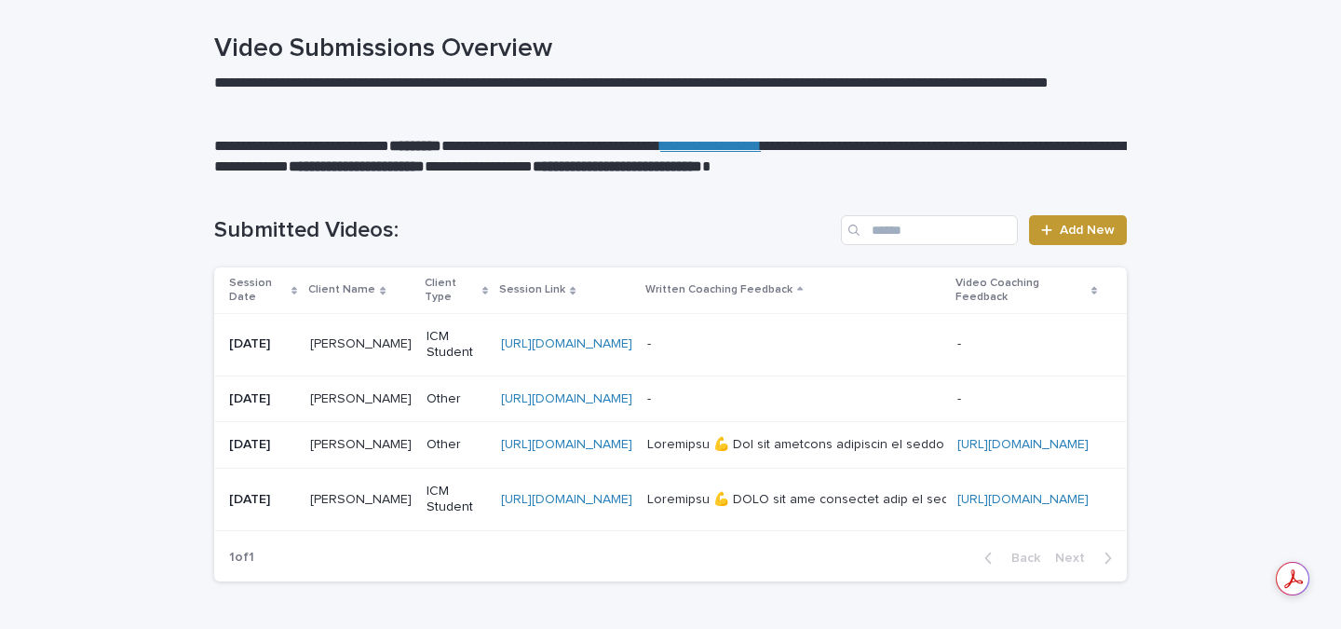
click at [920, 500] on div at bounding box center [794, 500] width 295 height 16
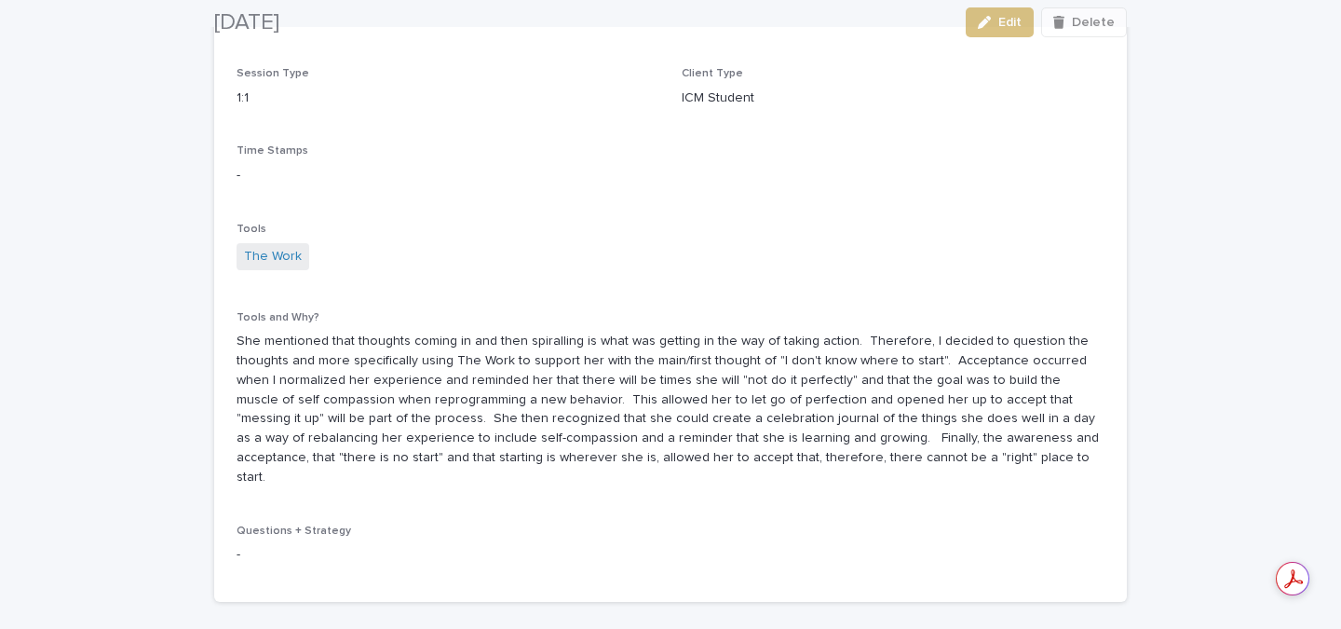
scroll to position [419, 0]
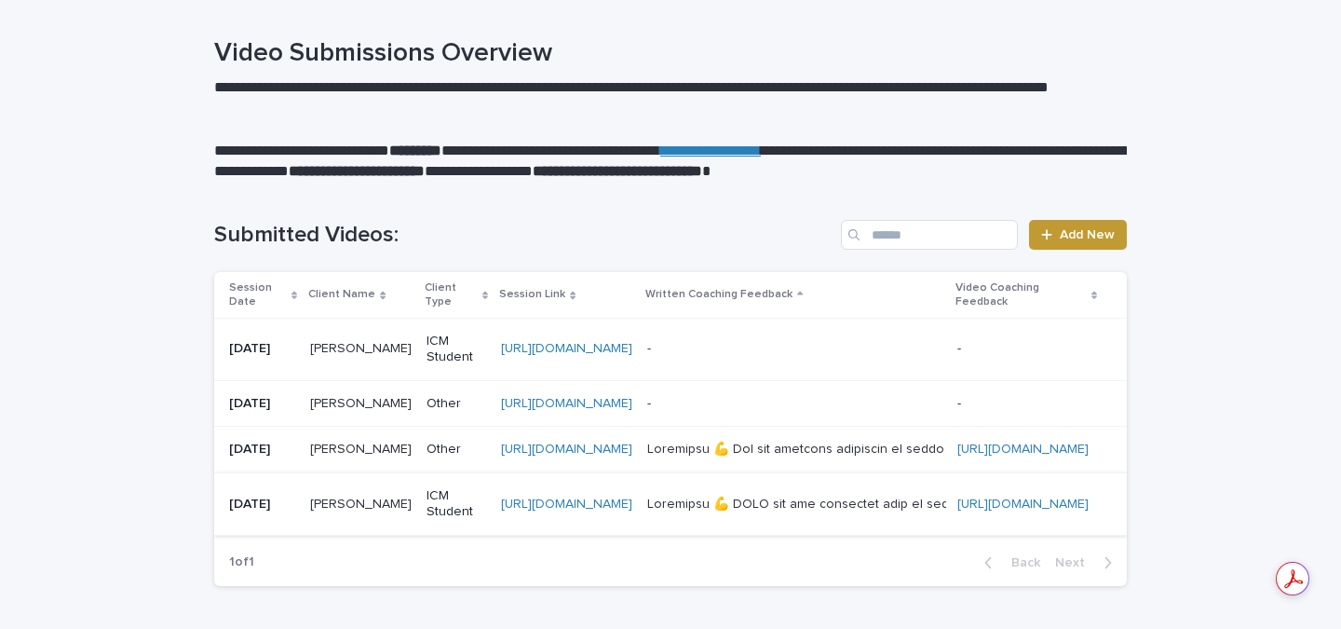
scroll to position [79, 0]
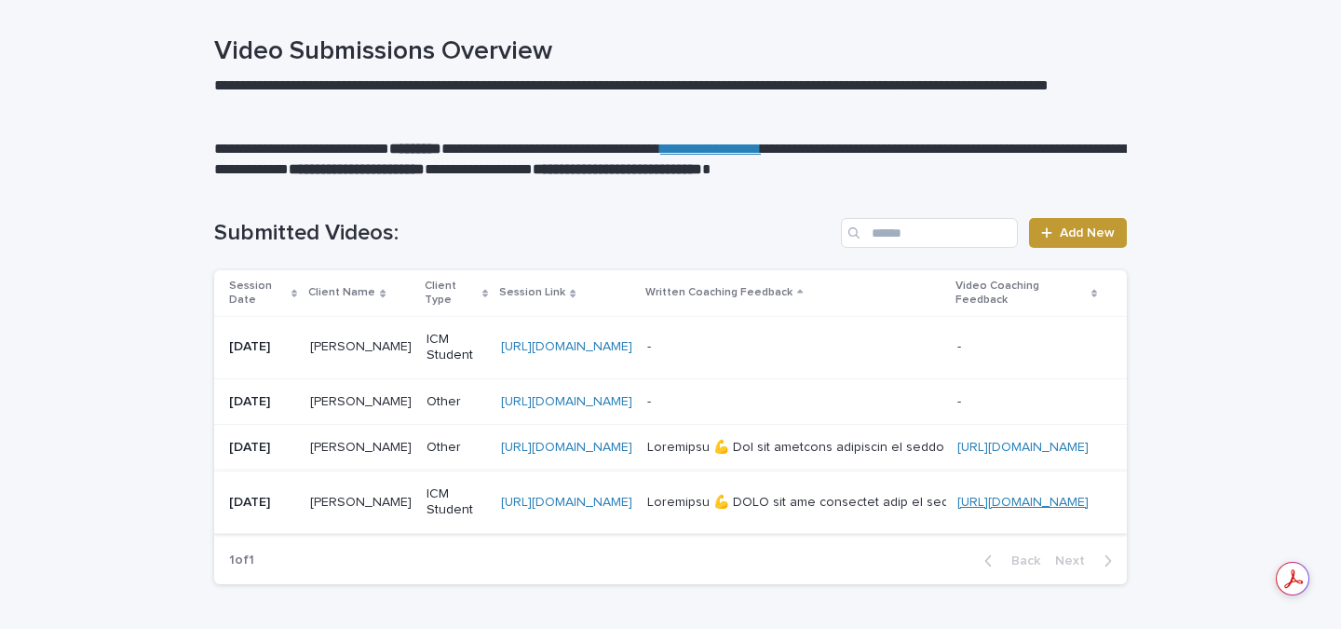
click at [1089, 505] on link "[URL][DOMAIN_NAME]" at bounding box center [1022, 501] width 131 height 13
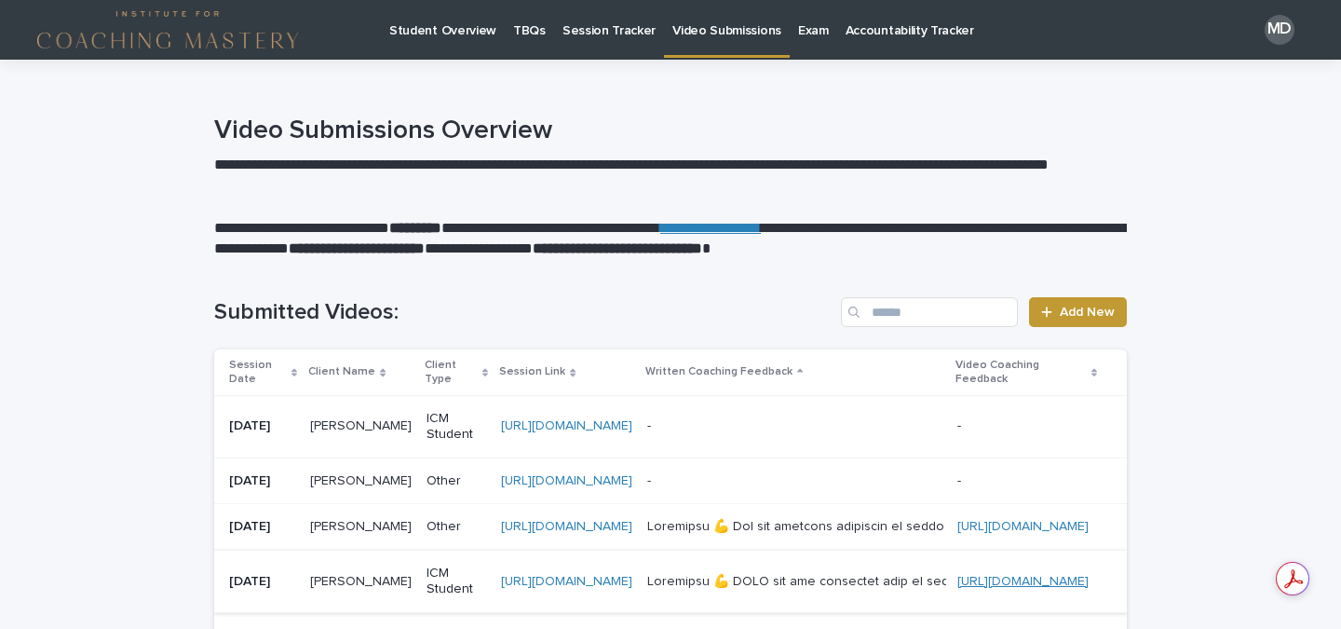
click at [1089, 577] on link "https://www.loom.com/share/e6c508b8ef524ea2a28eced26117392e" at bounding box center [1022, 581] width 131 height 13
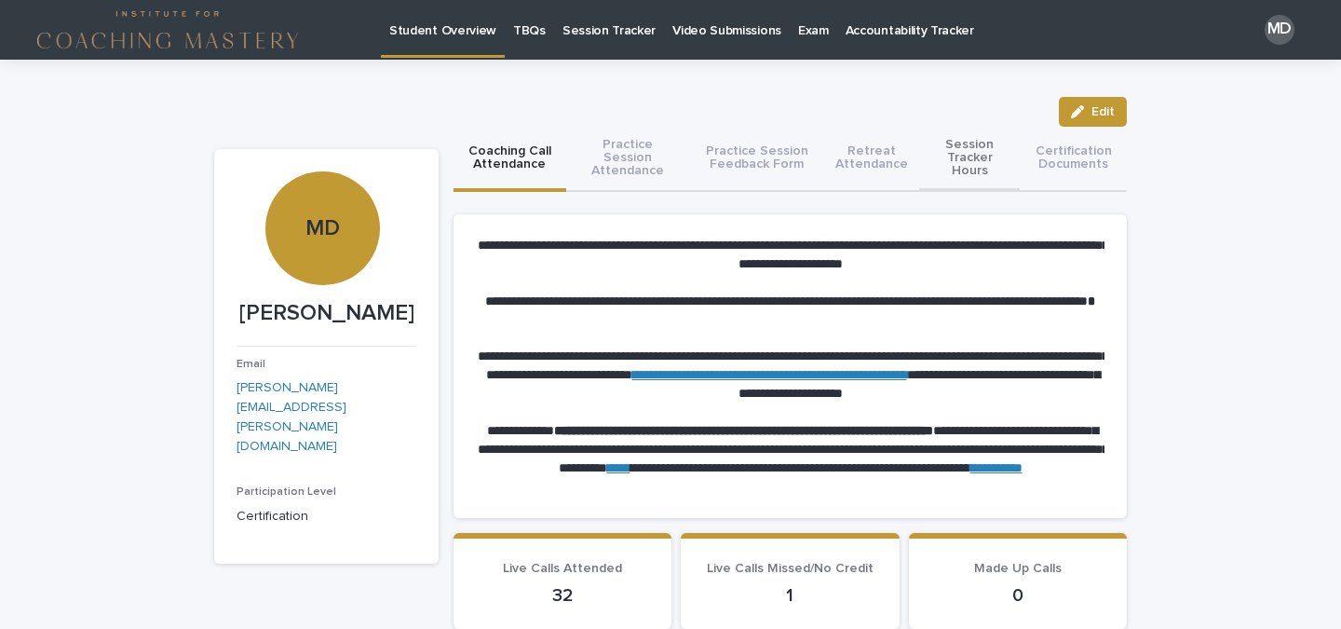
click at [968, 153] on button "Session Tracker Hours" at bounding box center [969, 159] width 101 height 65
